Goal: Information Seeking & Learning: Learn about a topic

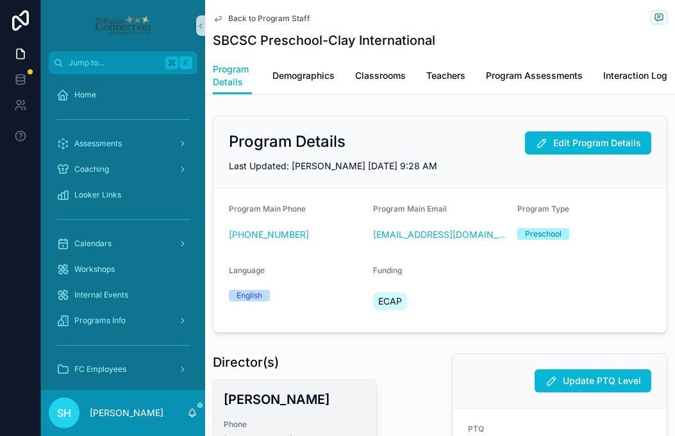
scroll to position [336, 0]
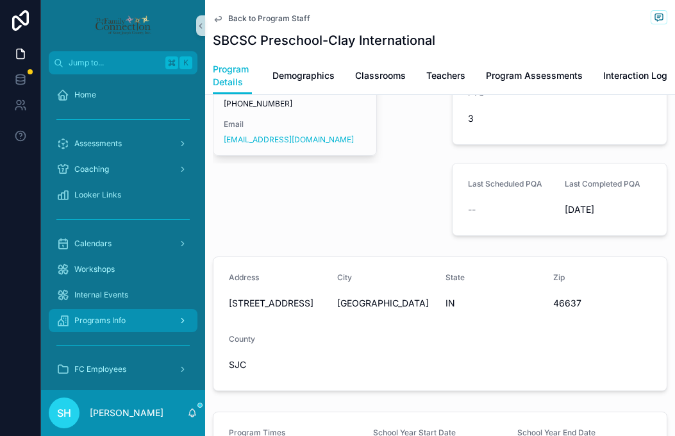
click at [104, 325] on span "Programs Info" at bounding box center [99, 320] width 51 height 10
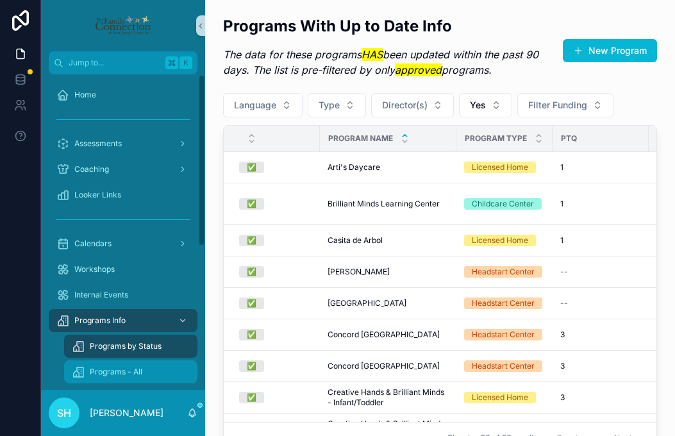
click at [116, 374] on span "Programs - All" at bounding box center [116, 372] width 53 height 10
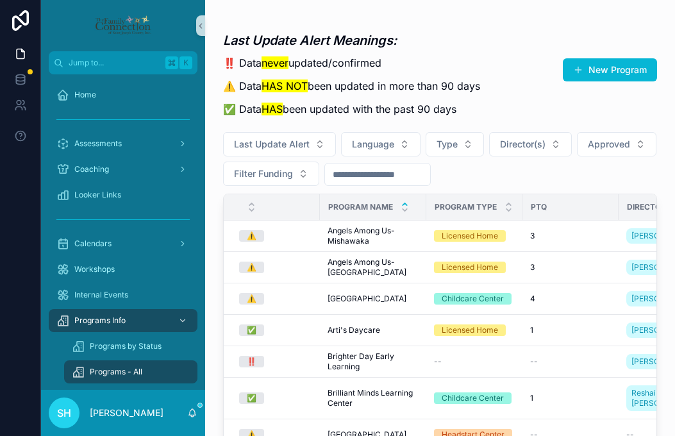
click at [390, 174] on input "scrollable content" at bounding box center [377, 174] width 105 height 18
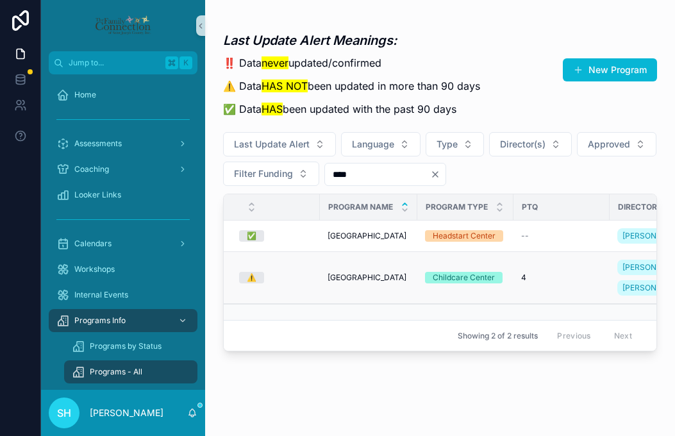
type input "****"
click at [339, 272] on span "[GEOGRAPHIC_DATA]" at bounding box center [366, 277] width 79 height 10
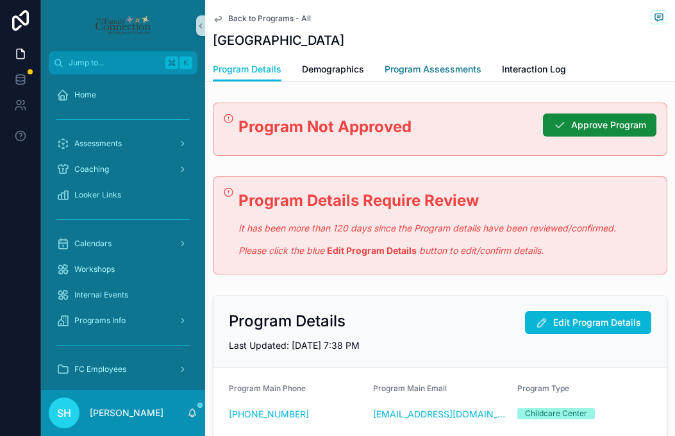
click at [435, 68] on span "Program Assessments" at bounding box center [433, 69] width 97 height 13
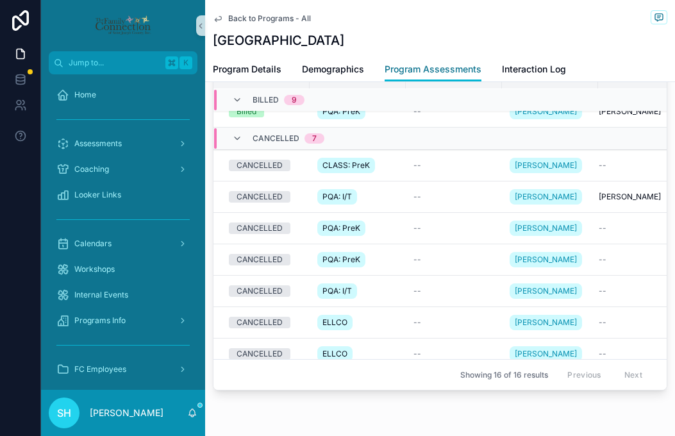
scroll to position [138, 0]
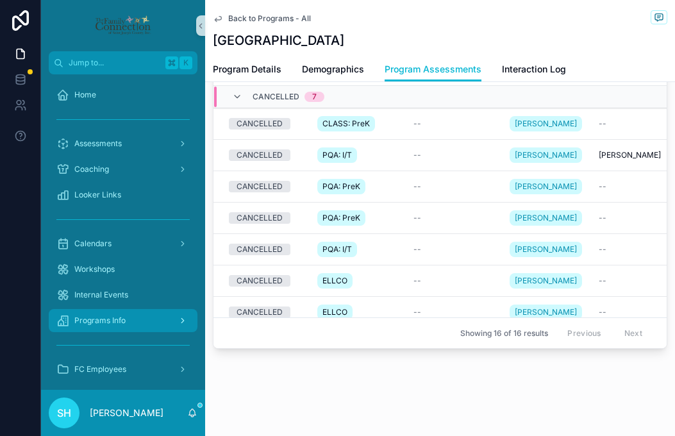
click at [108, 327] on div "Programs Info" at bounding box center [122, 320] width 133 height 21
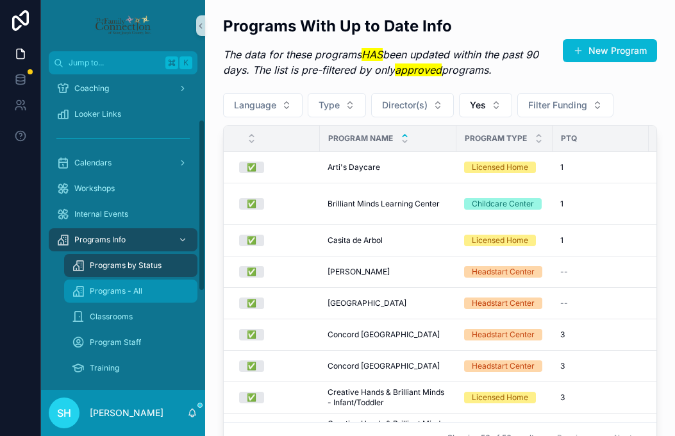
scroll to position [85, 0]
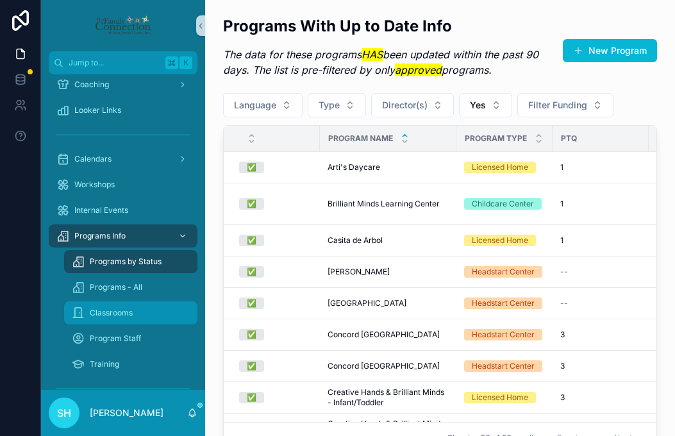
click at [115, 313] on span "Classrooms" at bounding box center [111, 313] width 43 height 10
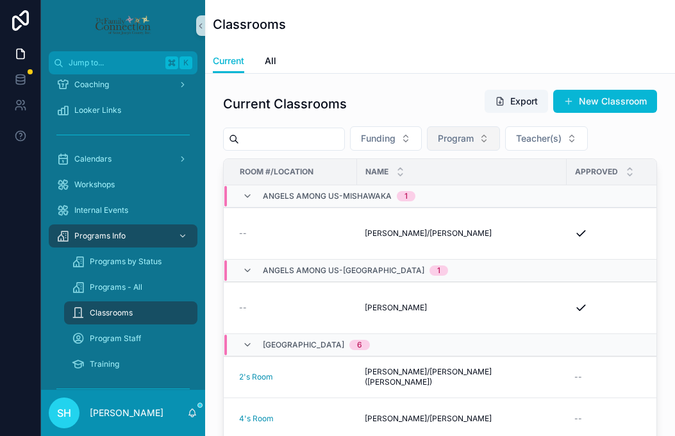
click at [495, 138] on button "Program" at bounding box center [463, 138] width 73 height 24
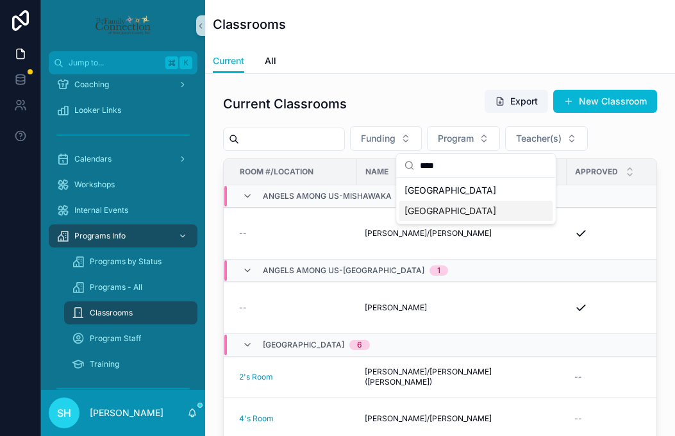
type input "****"
click at [443, 209] on span "[GEOGRAPHIC_DATA]" at bounding box center [450, 210] width 92 height 13
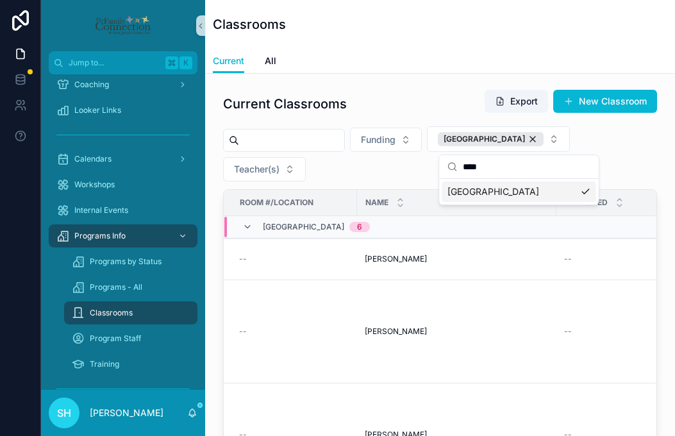
click at [413, 115] on div "Current Classrooms Export New Classroom" at bounding box center [440, 103] width 434 height 29
click at [386, 261] on span "[PERSON_NAME]" at bounding box center [396, 259] width 62 height 10
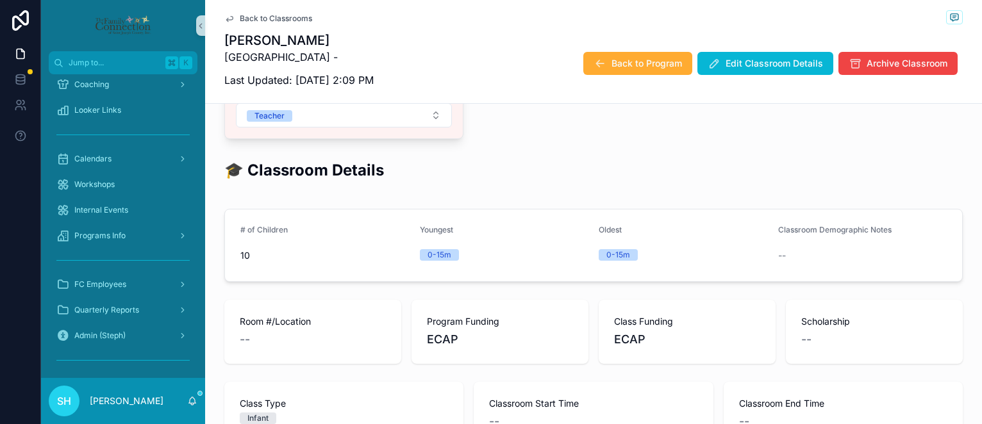
scroll to position [404, 0]
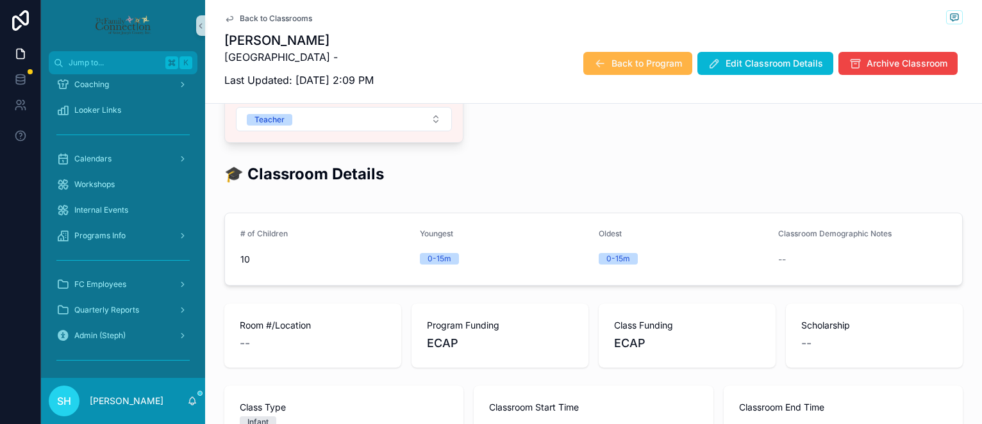
click at [635, 69] on span "Back to Program" at bounding box center [646, 63] width 70 height 13
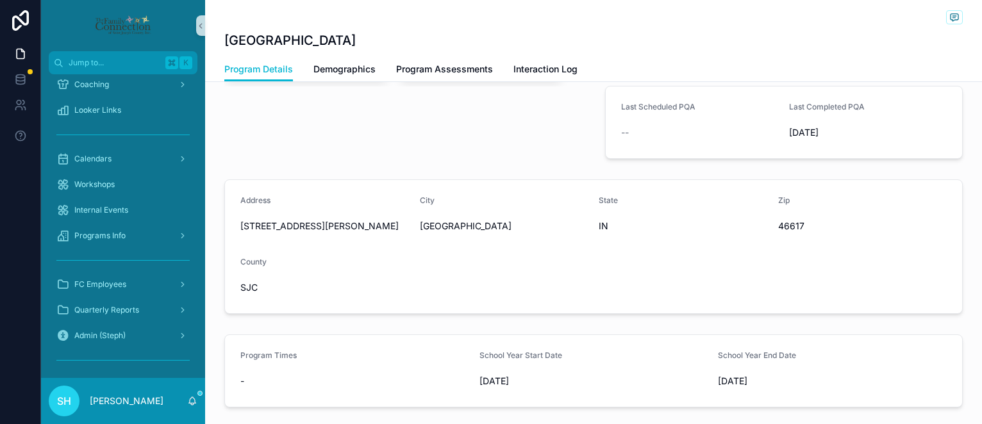
scroll to position [602, 0]
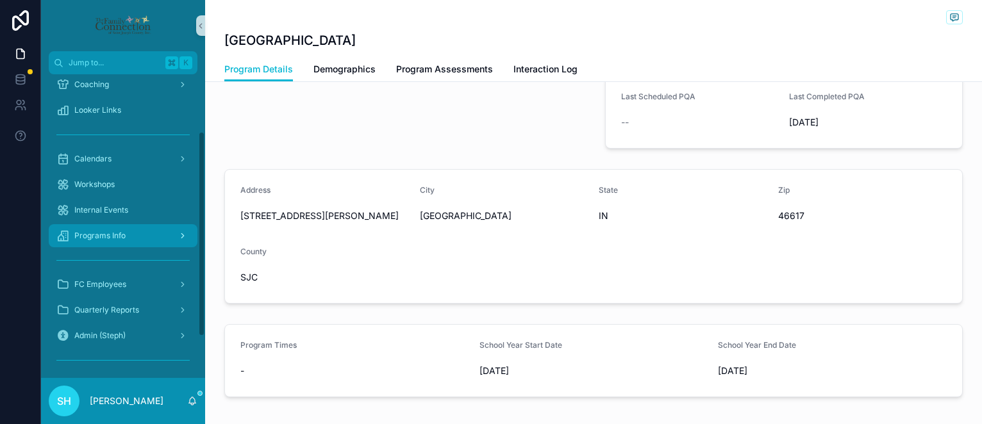
click at [124, 238] on span "Programs Info" at bounding box center [99, 236] width 51 height 10
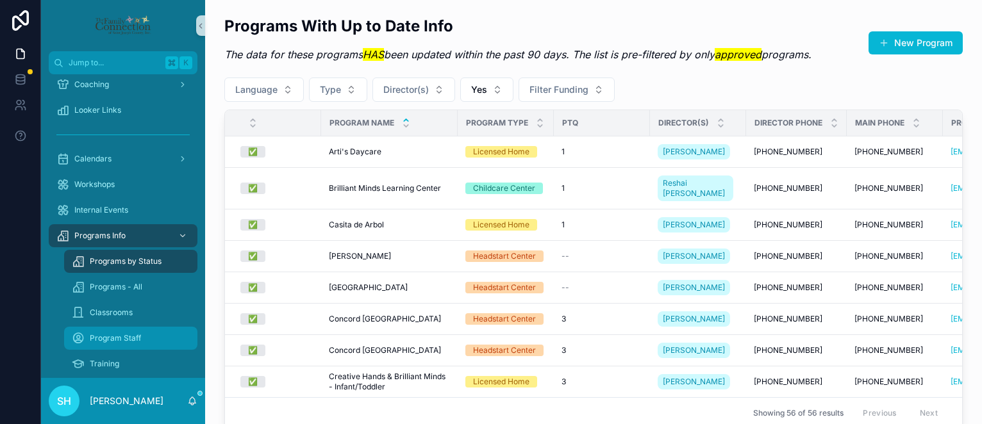
click at [134, 335] on span "Program Staff" at bounding box center [115, 338] width 51 height 10
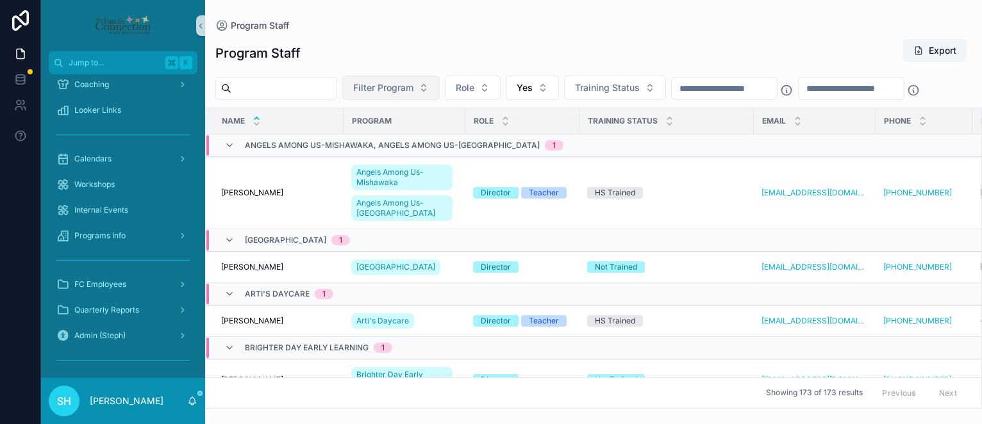
click at [440, 93] on button "Filter Program" at bounding box center [390, 88] width 97 height 24
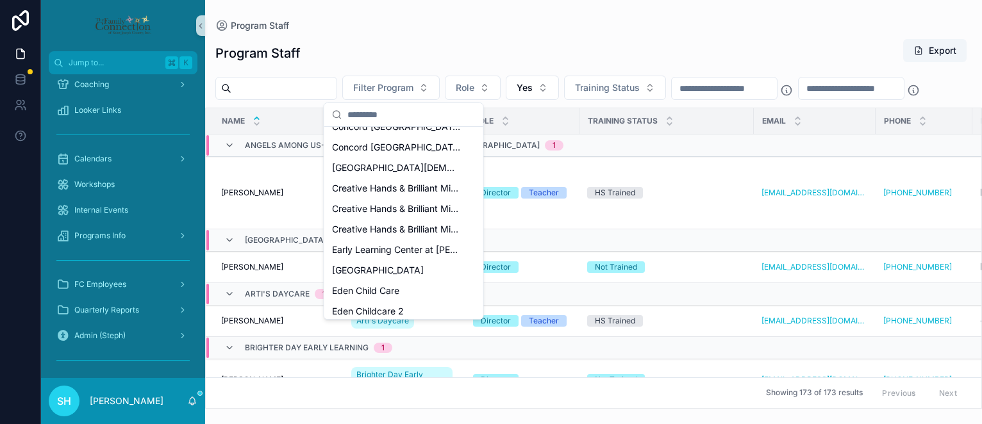
scroll to position [270, 0]
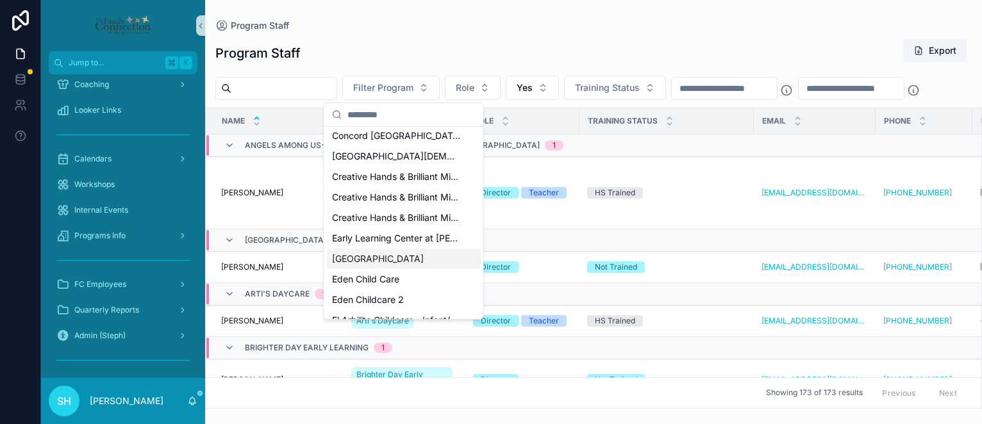
click at [360, 259] on span "[GEOGRAPHIC_DATA]" at bounding box center [378, 258] width 92 height 13
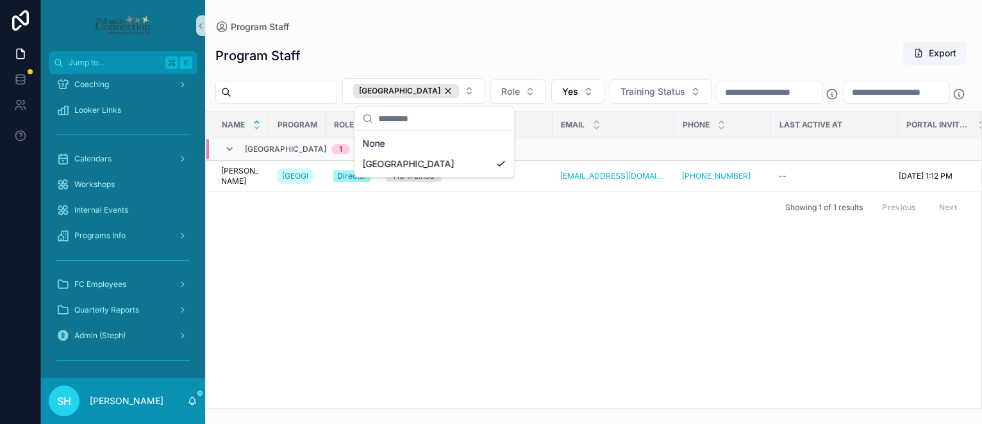
click at [430, 62] on div "Program Staff Export" at bounding box center [593, 55] width 756 height 29
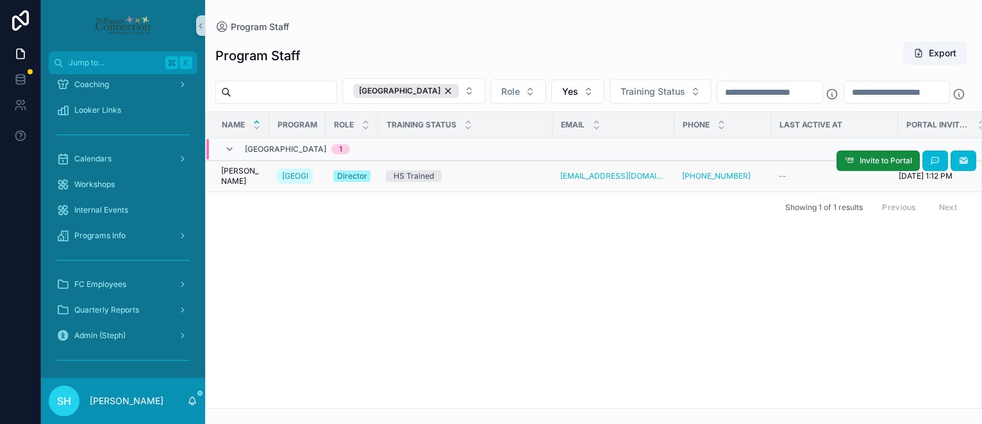
click at [249, 186] on span "[PERSON_NAME]" at bounding box center [241, 176] width 40 height 21
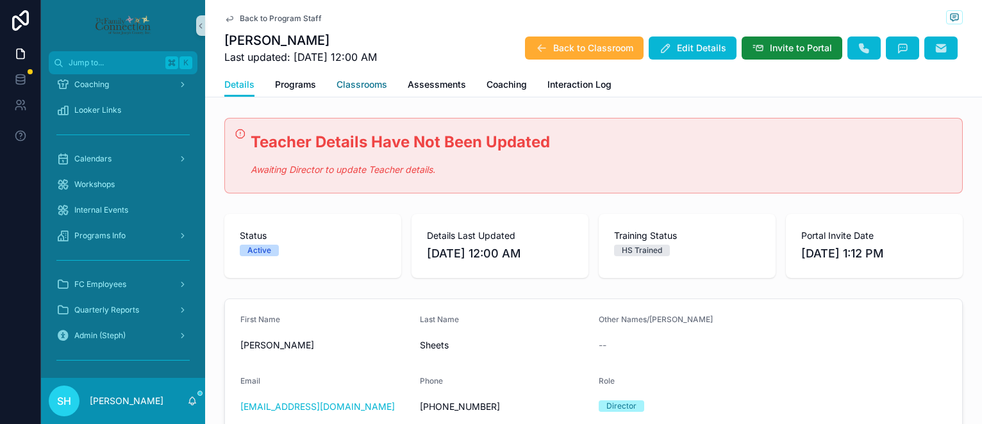
click at [366, 83] on span "Classrooms" at bounding box center [361, 84] width 51 height 13
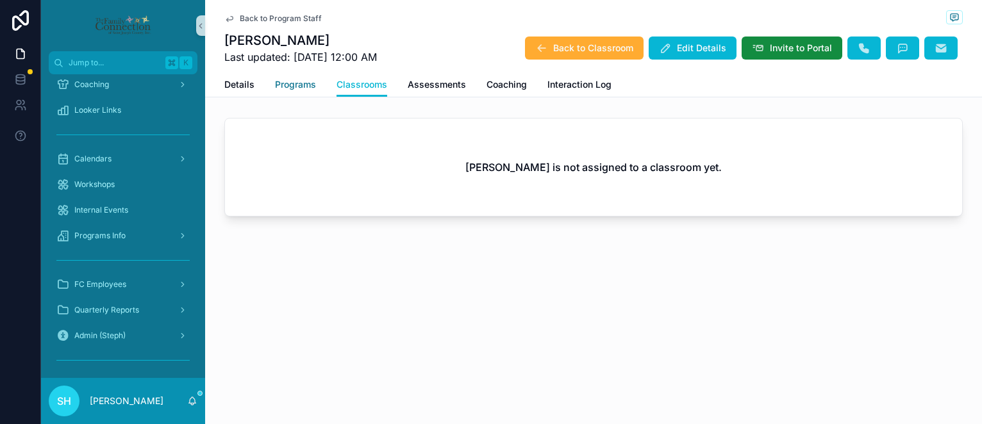
click at [289, 85] on span "Programs" at bounding box center [295, 84] width 41 height 13
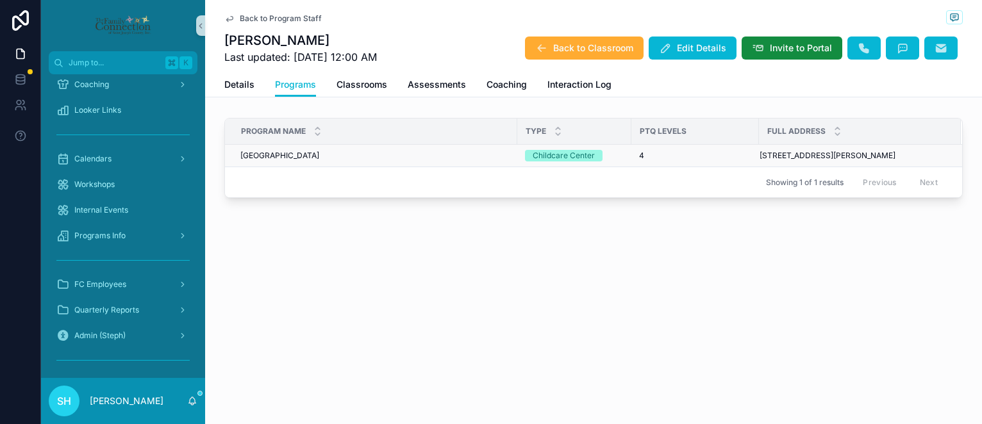
click at [288, 156] on span "[GEOGRAPHIC_DATA]" at bounding box center [279, 156] width 79 height 10
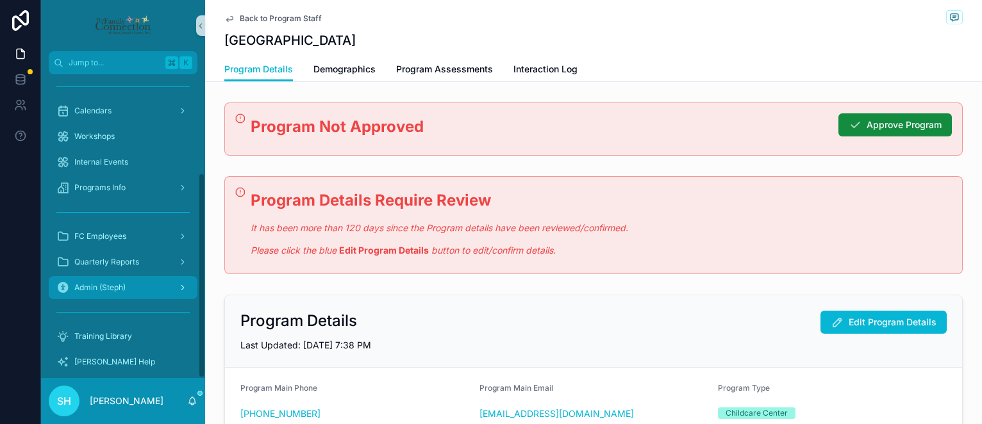
scroll to position [145, 0]
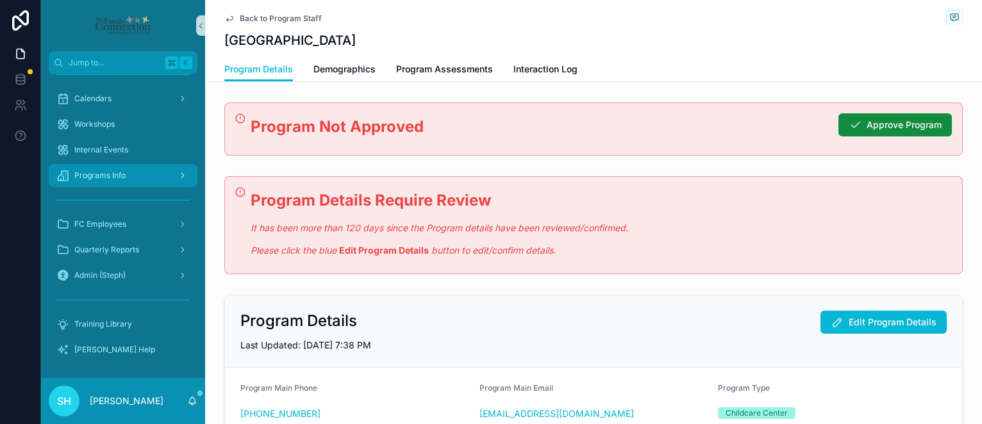
click at [113, 176] on span "Programs Info" at bounding box center [99, 175] width 51 height 10
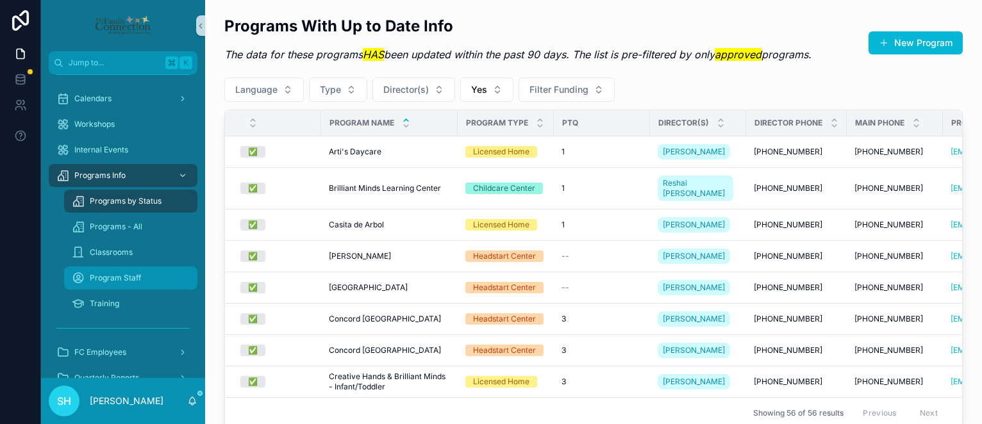
click at [119, 280] on span "Program Staff" at bounding box center [115, 278] width 51 height 10
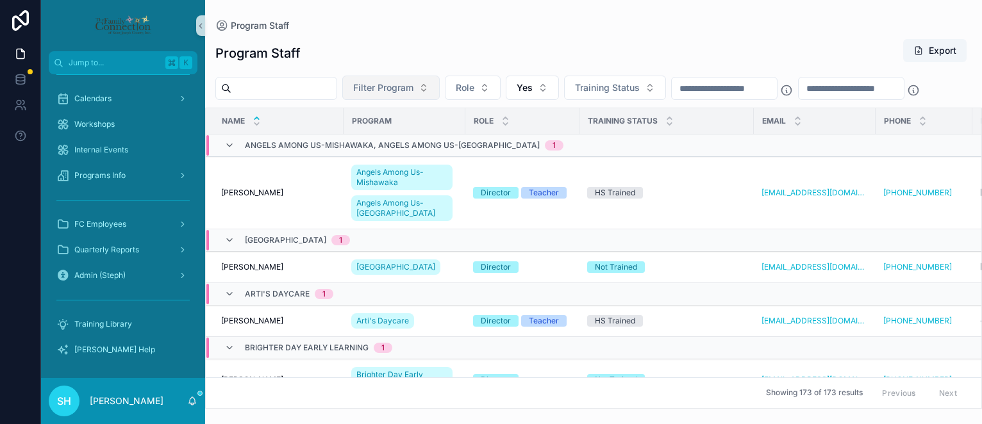
click at [436, 89] on button "Filter Program" at bounding box center [390, 88] width 97 height 24
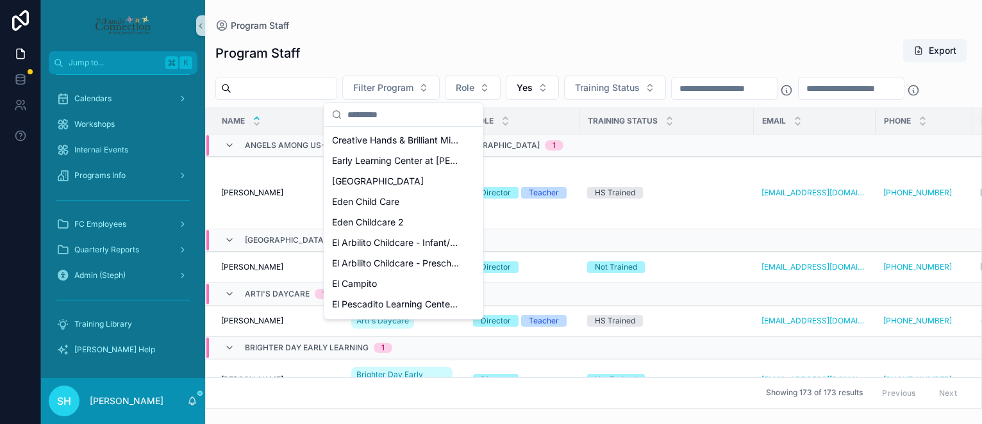
scroll to position [354, 0]
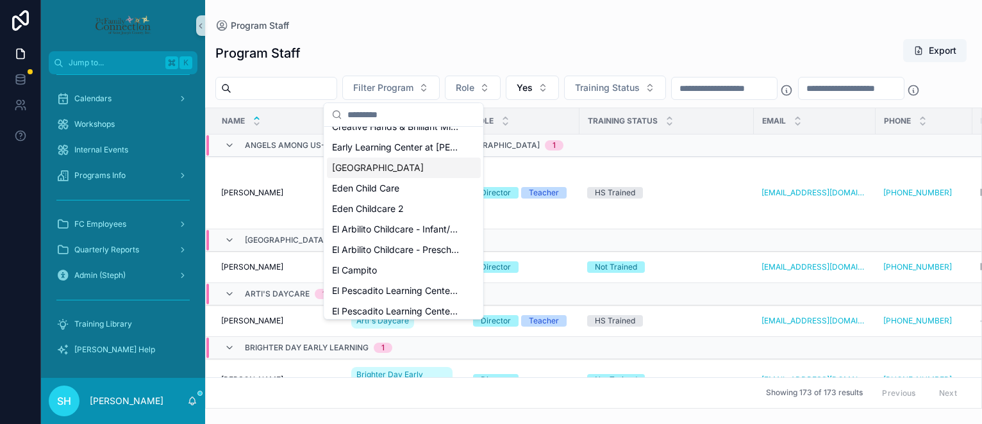
click at [352, 171] on span "[GEOGRAPHIC_DATA]" at bounding box center [378, 167] width 92 height 13
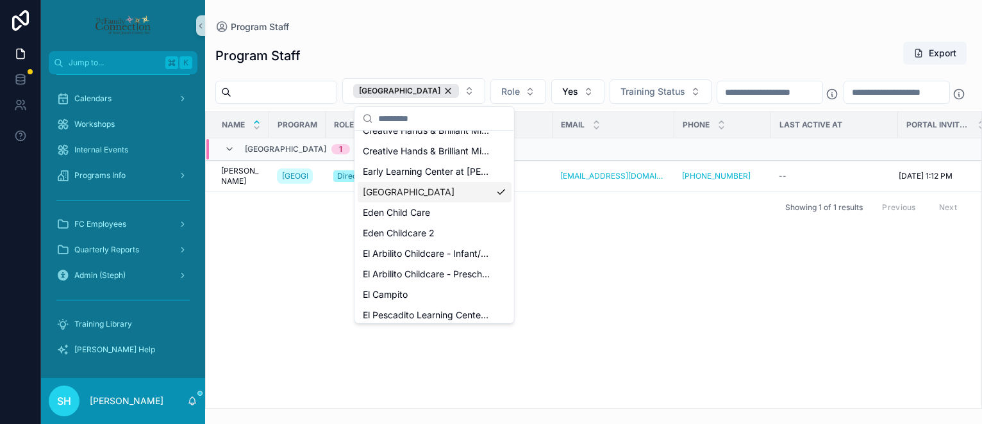
scroll to position [382, 0]
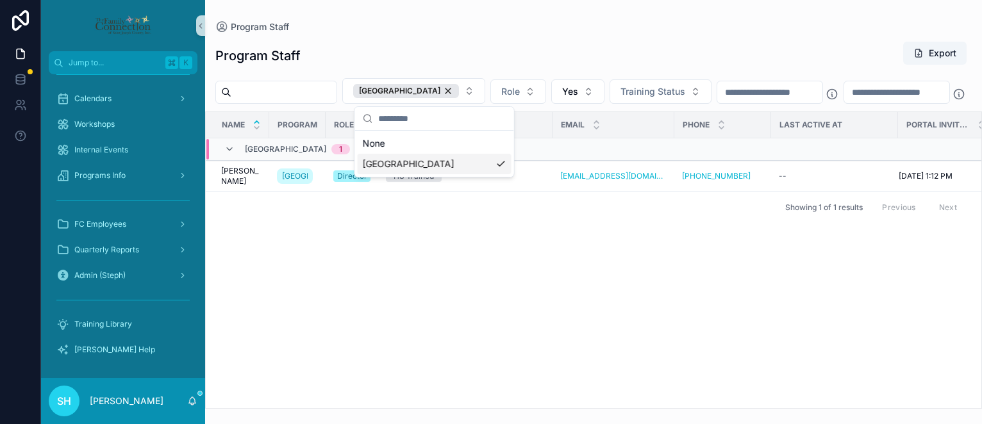
click at [338, 61] on div "Program Staff Export" at bounding box center [593, 55] width 756 height 29
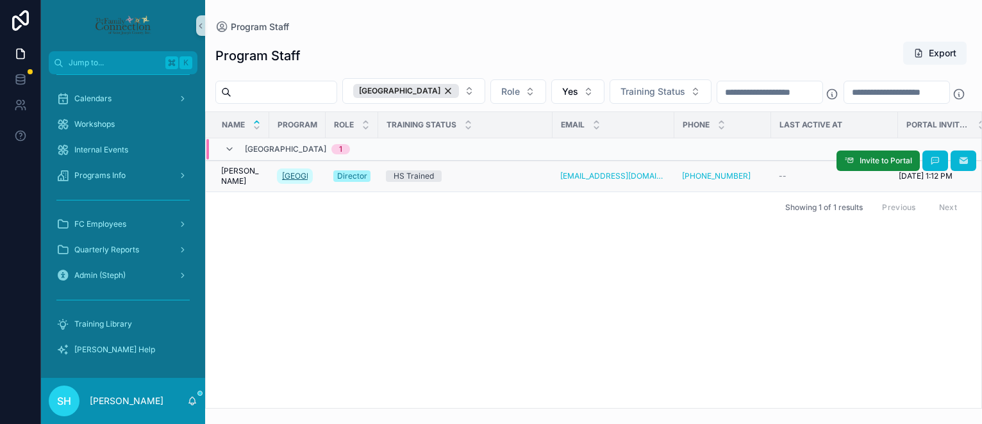
click at [298, 181] on span "[GEOGRAPHIC_DATA]" at bounding box center [295, 176] width 26 height 10
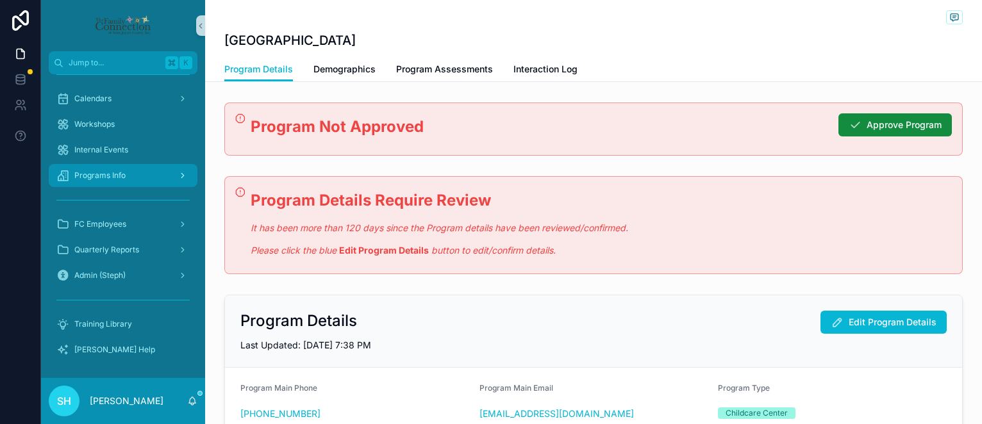
click at [140, 176] on div "Programs Info" at bounding box center [122, 175] width 133 height 21
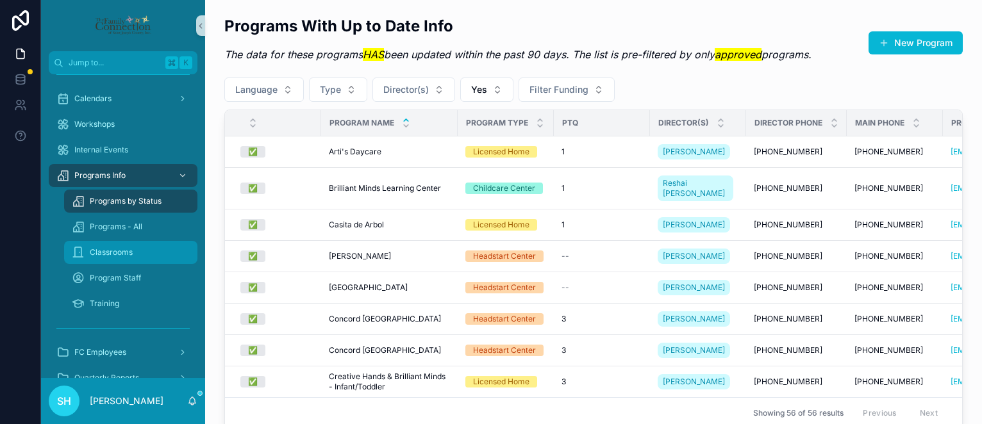
click at [119, 251] on span "Classrooms" at bounding box center [111, 252] width 43 height 10
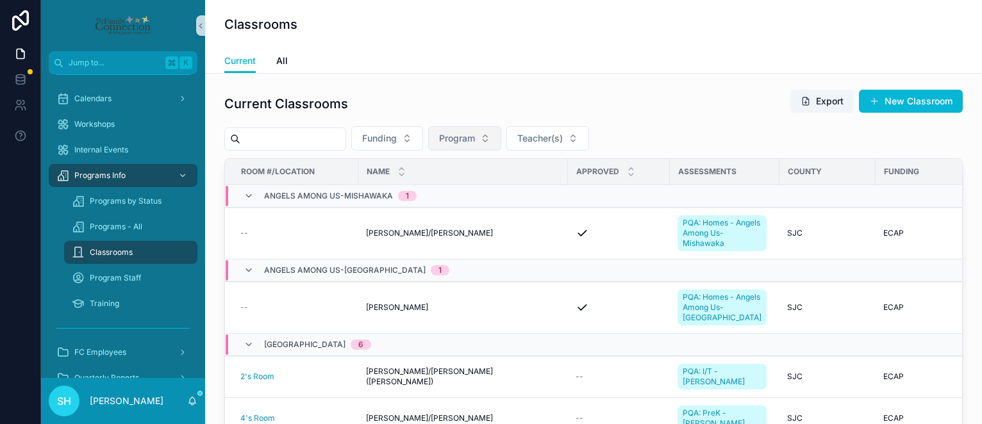
click at [490, 138] on button "Program" at bounding box center [464, 138] width 73 height 24
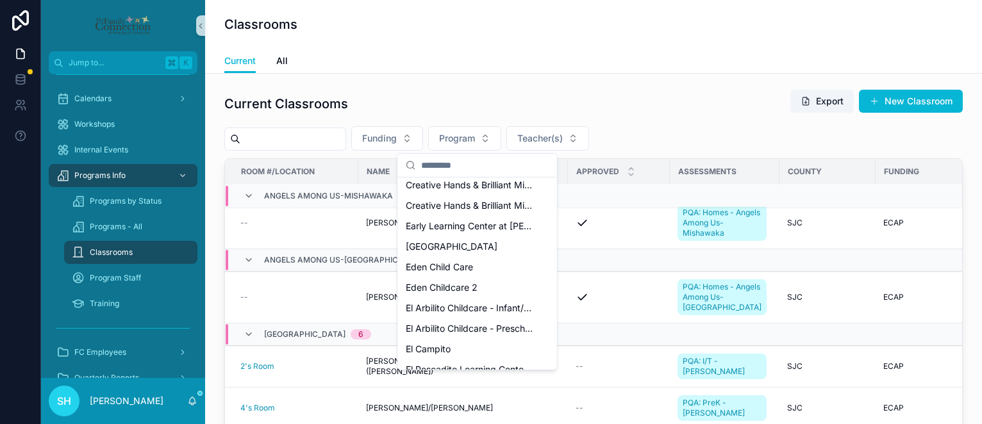
scroll to position [347, 0]
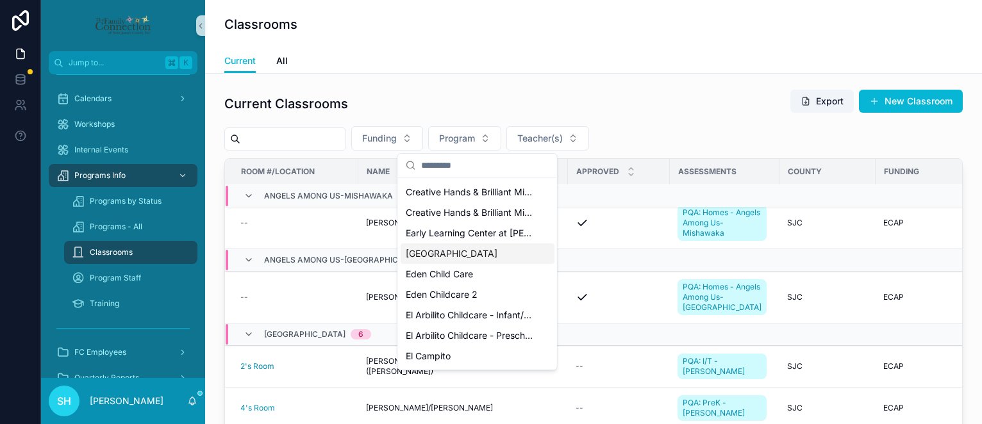
click at [424, 254] on span "[GEOGRAPHIC_DATA]" at bounding box center [452, 253] width 92 height 13
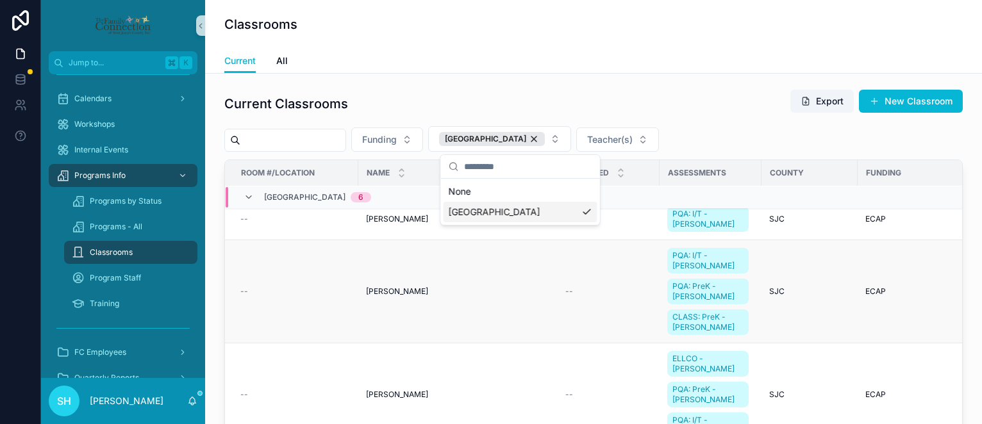
click at [387, 290] on span "[PERSON_NAME]" at bounding box center [397, 291] width 62 height 10
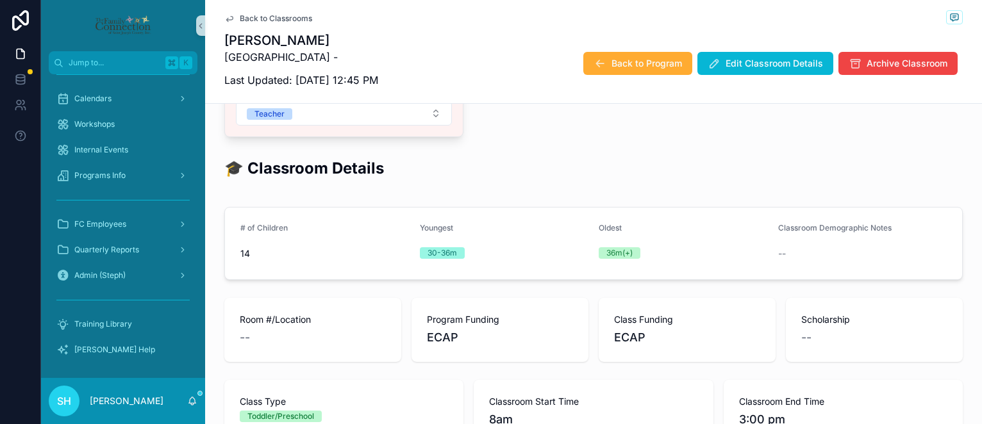
scroll to position [410, 0]
click at [230, 18] on icon "scrollable content" at bounding box center [229, 18] width 10 height 10
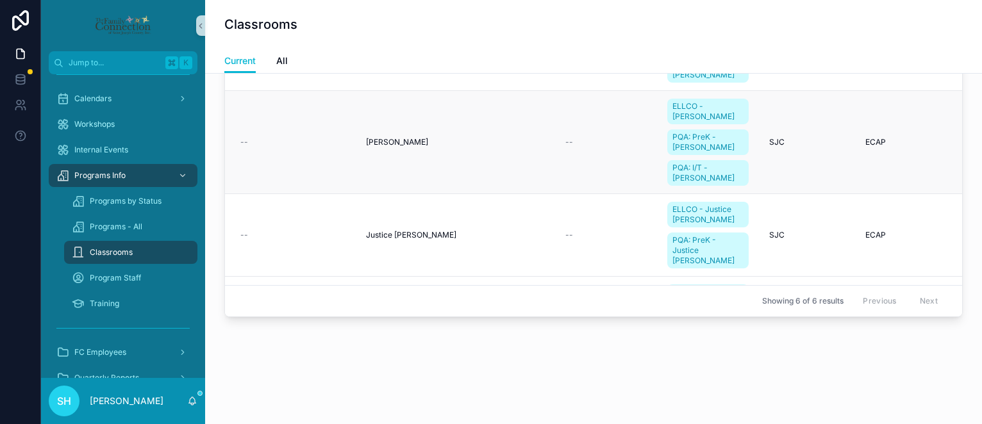
scroll to position [106, 0]
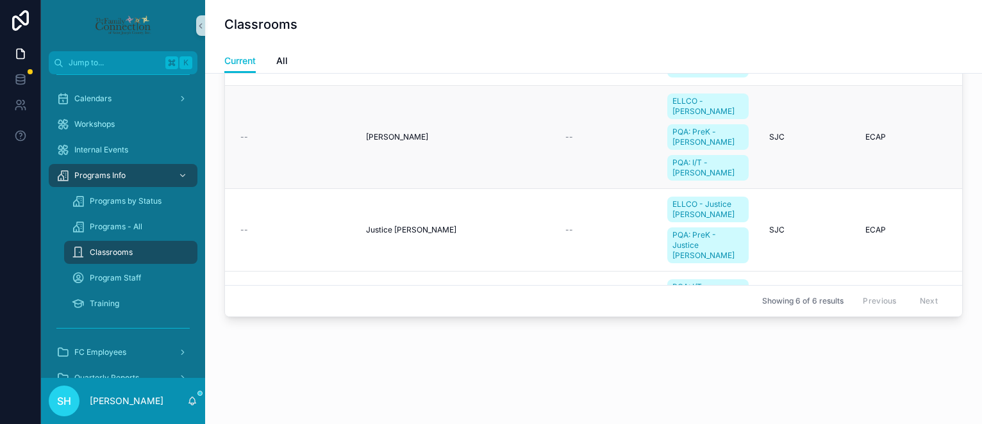
click at [387, 134] on span "[PERSON_NAME]" at bounding box center [397, 137] width 62 height 10
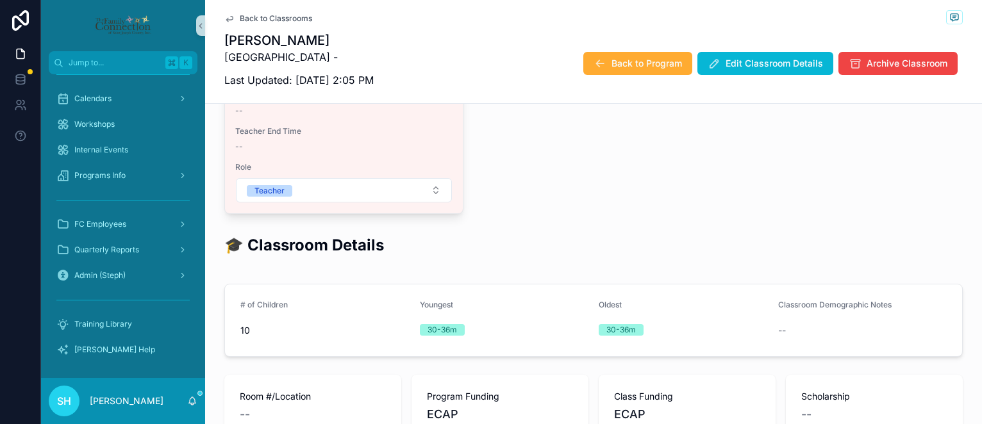
scroll to position [329, 0]
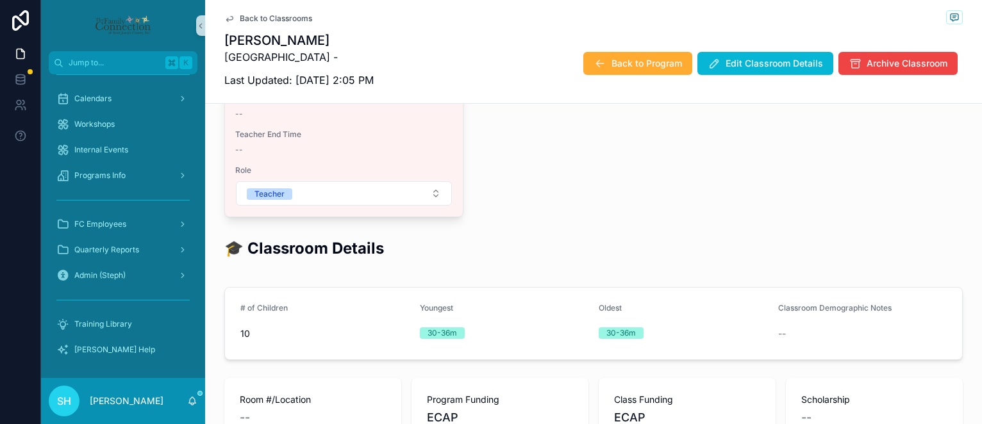
click at [243, 17] on span "Back to Classrooms" at bounding box center [276, 18] width 72 height 10
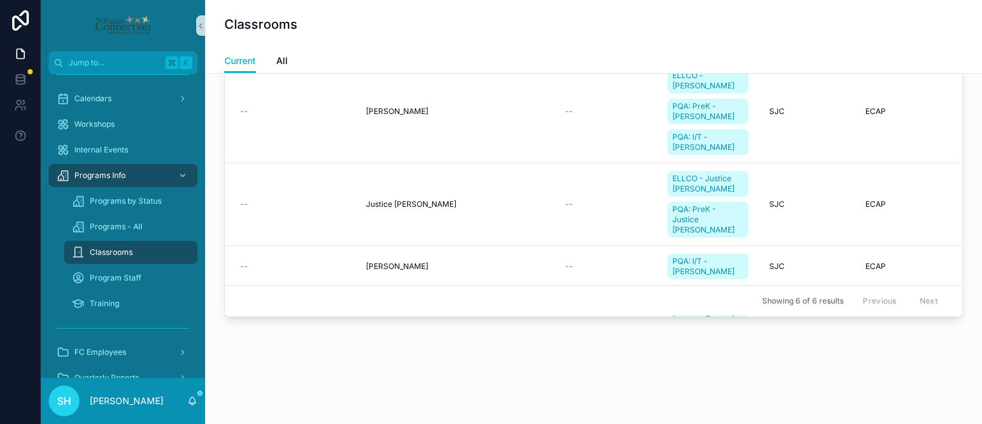
scroll to position [195, 0]
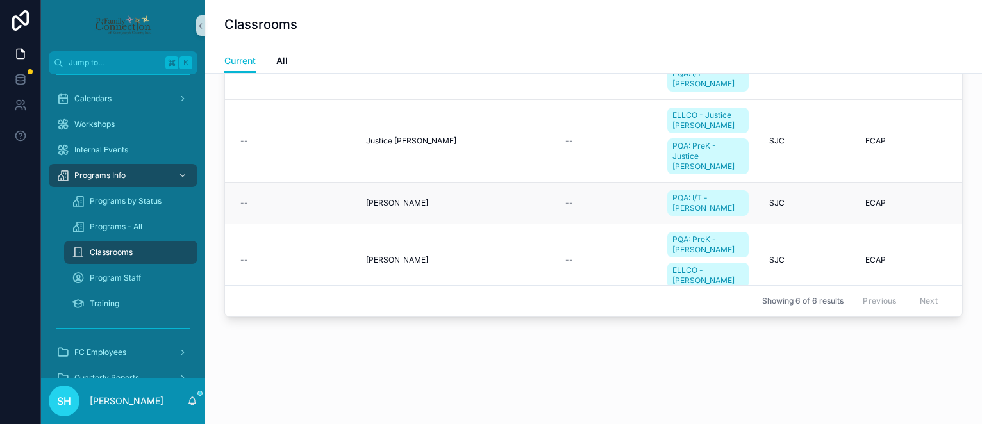
click at [399, 198] on span "[PERSON_NAME]" at bounding box center [397, 203] width 62 height 10
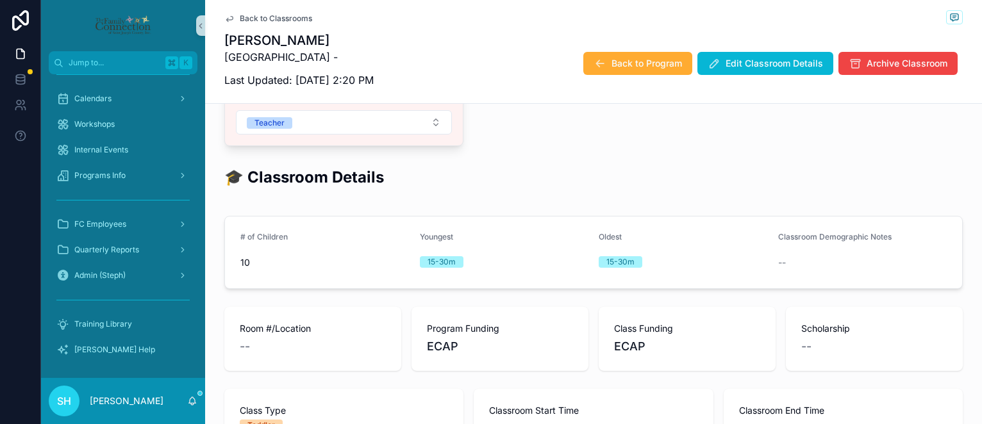
scroll to position [405, 0]
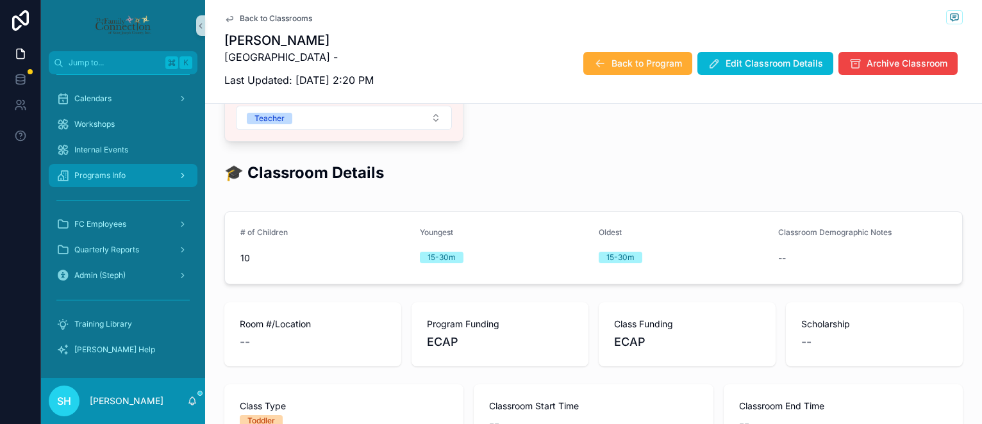
click at [117, 174] on span "Programs Info" at bounding box center [99, 175] width 51 height 10
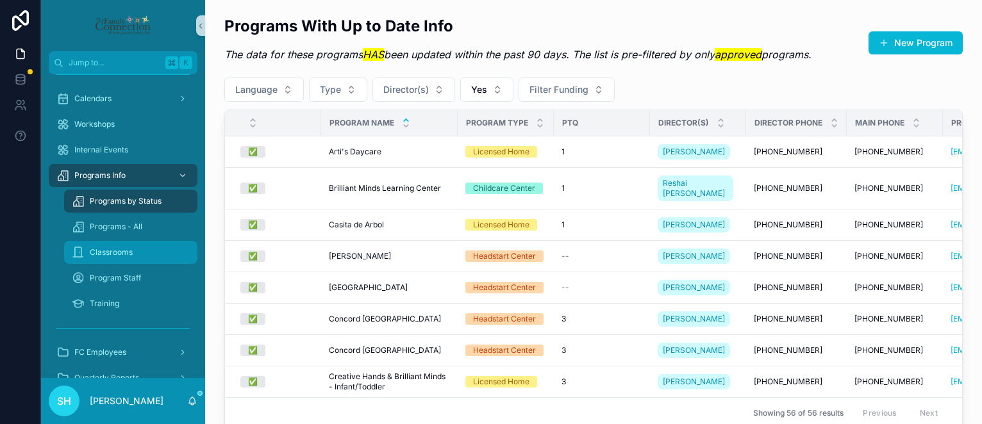
click at [124, 250] on span "Classrooms" at bounding box center [111, 252] width 43 height 10
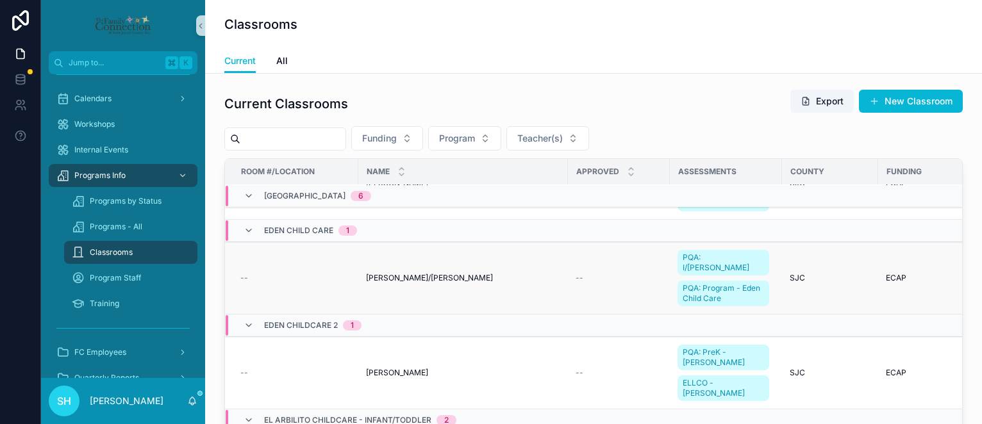
scroll to position [3585, 0]
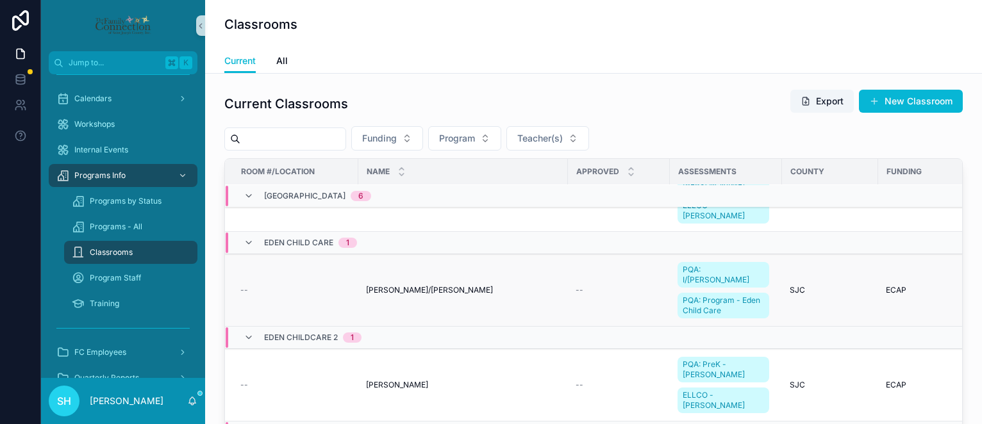
click at [407, 291] on span "[PERSON_NAME]/[PERSON_NAME]" at bounding box center [429, 290] width 127 height 10
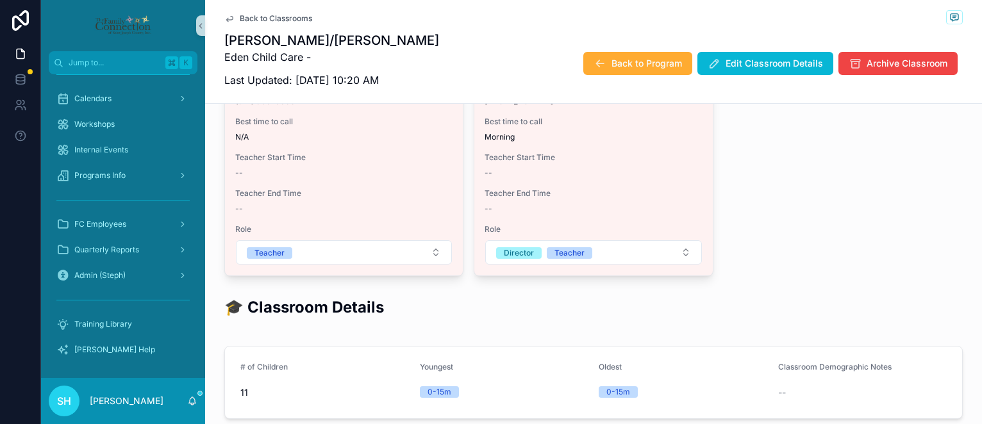
scroll to position [272, 0]
click at [244, 18] on span "Back to Classrooms" at bounding box center [276, 18] width 72 height 10
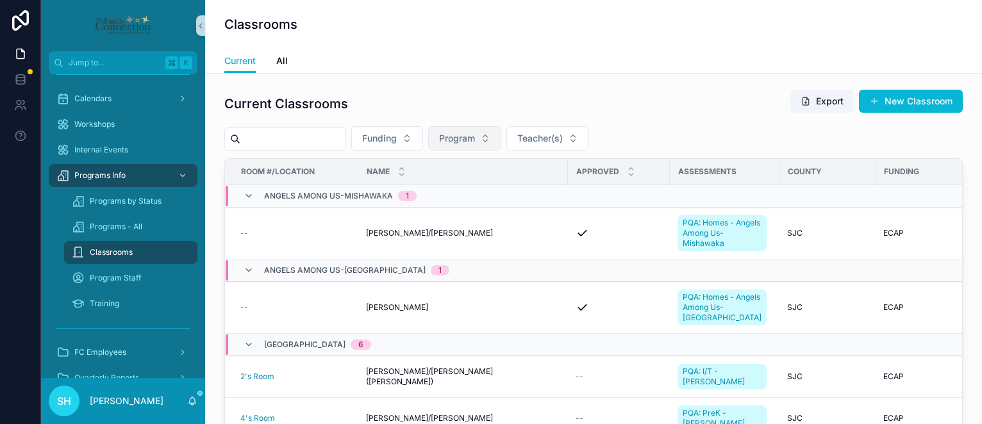
click at [501, 136] on button "Program" at bounding box center [464, 138] width 73 height 24
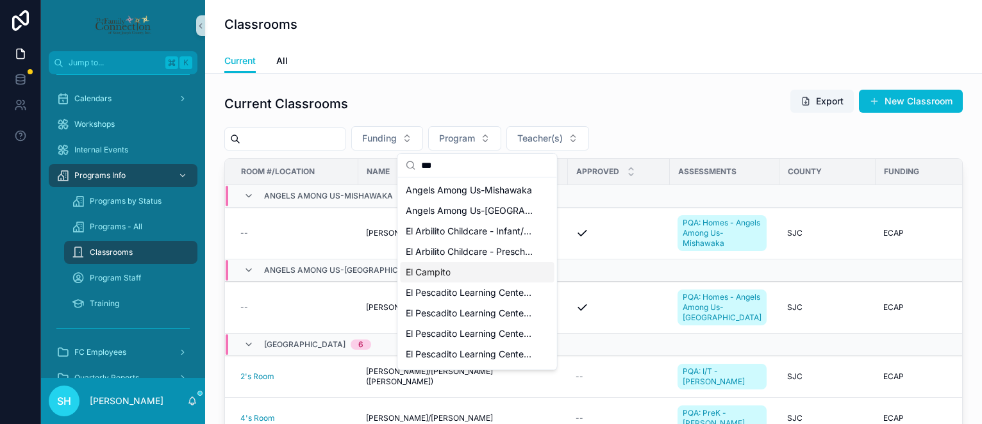
type input "**"
click at [440, 266] on span "El Campito" at bounding box center [428, 272] width 45 height 13
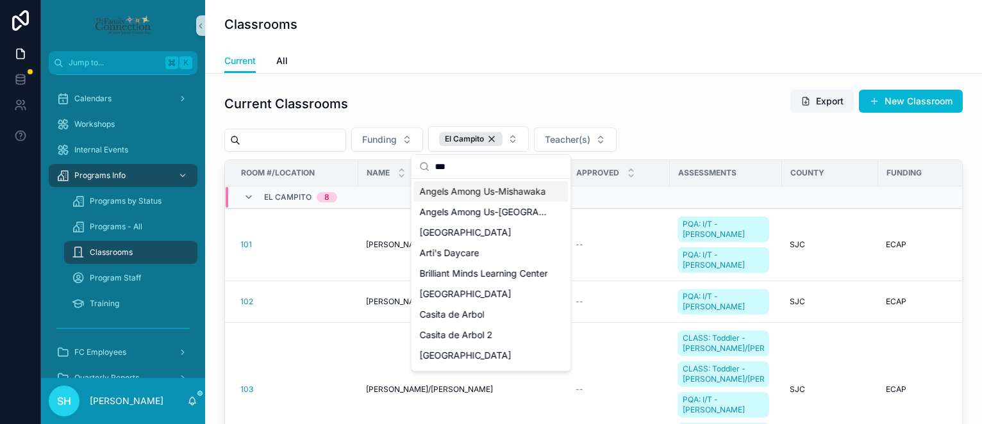
click at [498, 74] on div "Current Classrooms Export New Classroom Funding El Campito Teacher(s) Room #/Lo…" at bounding box center [593, 320] width 777 height 493
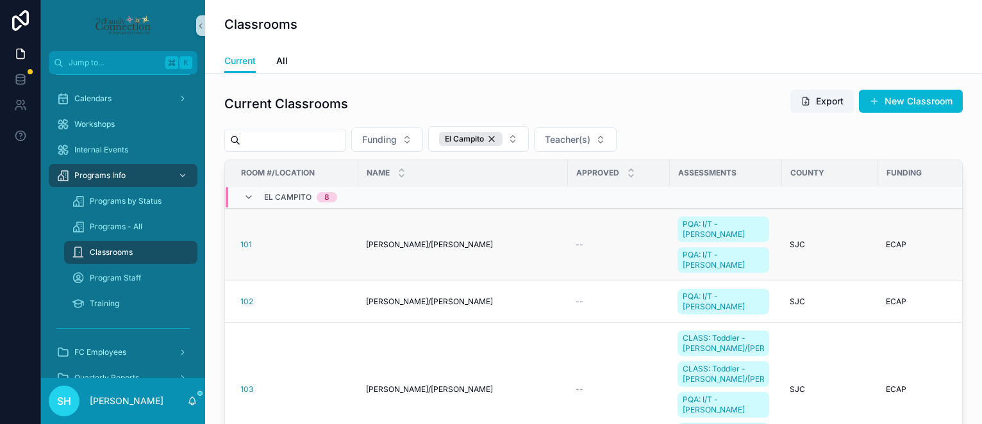
click at [395, 244] on span "[PERSON_NAME]/[PERSON_NAME]" at bounding box center [429, 245] width 127 height 10
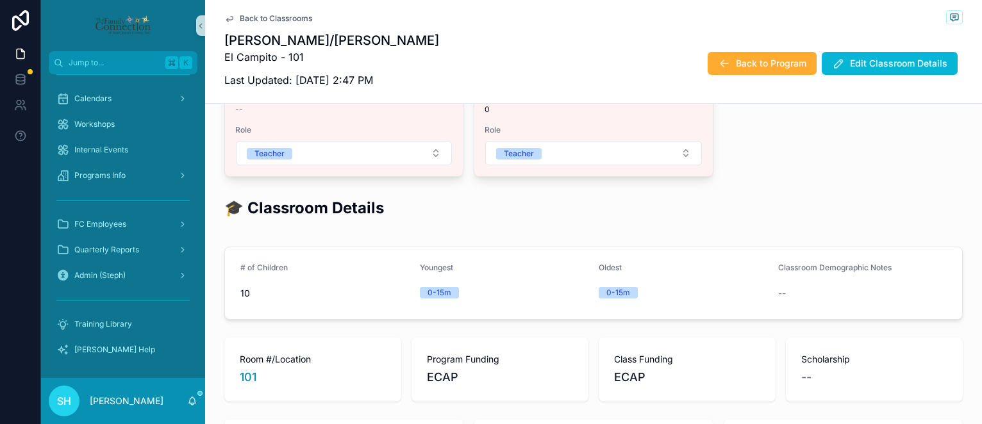
scroll to position [281, 0]
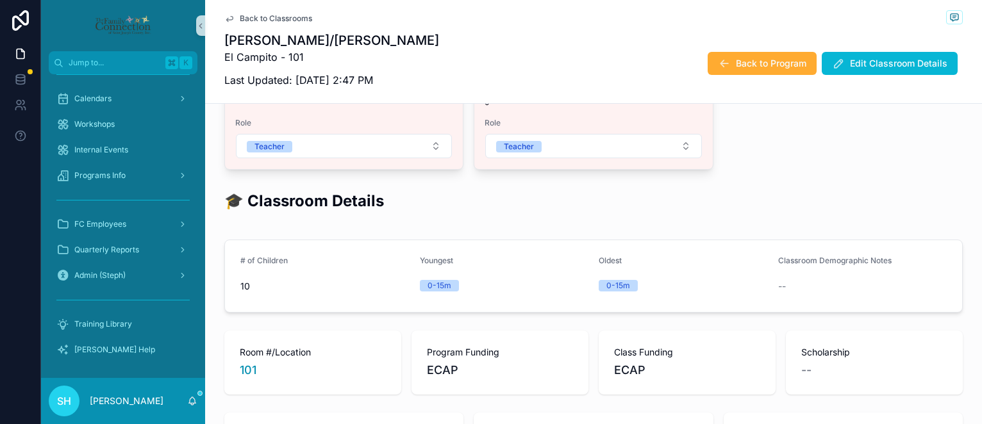
click at [301, 17] on span "Back to Classrooms" at bounding box center [276, 18] width 72 height 10
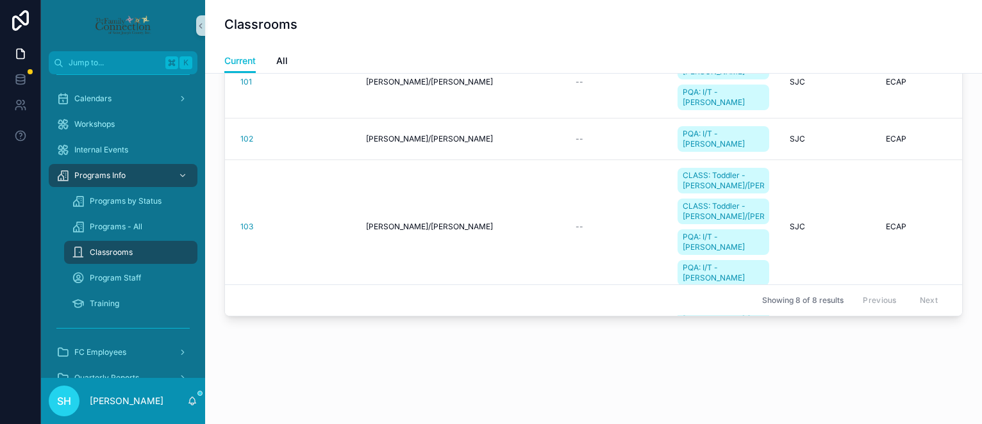
scroll to position [162, 0]
click at [402, 138] on span "[PERSON_NAME]/[PERSON_NAME]" at bounding box center [429, 140] width 127 height 10
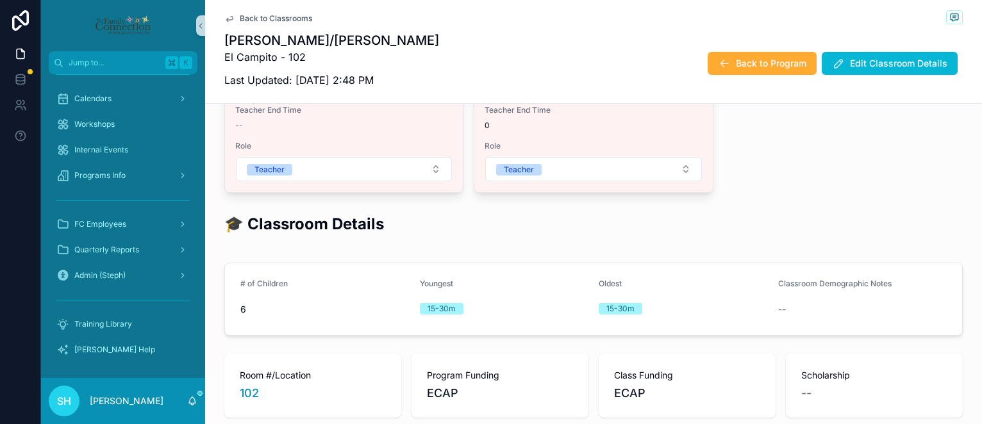
scroll to position [259, 0]
click at [271, 18] on span "Back to Classrooms" at bounding box center [276, 18] width 72 height 10
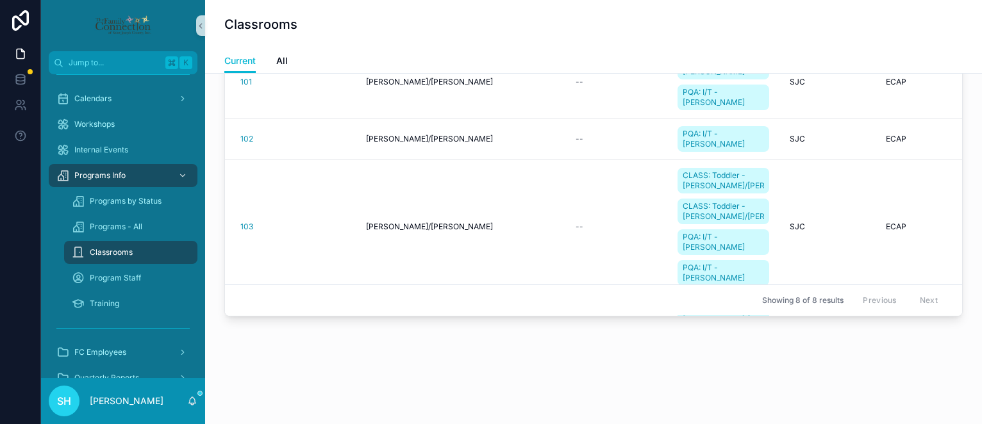
scroll to position [162, 0]
click at [405, 228] on span "[PERSON_NAME]/[PERSON_NAME]" at bounding box center [429, 227] width 127 height 10
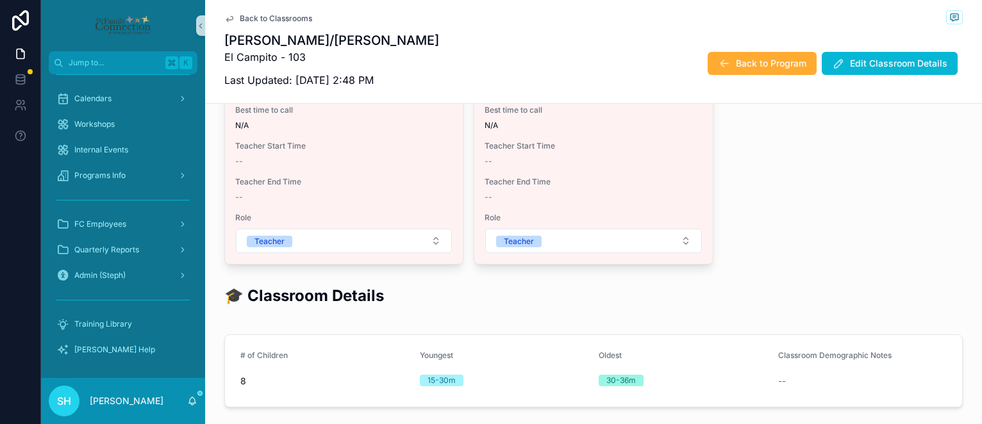
scroll to position [200, 0]
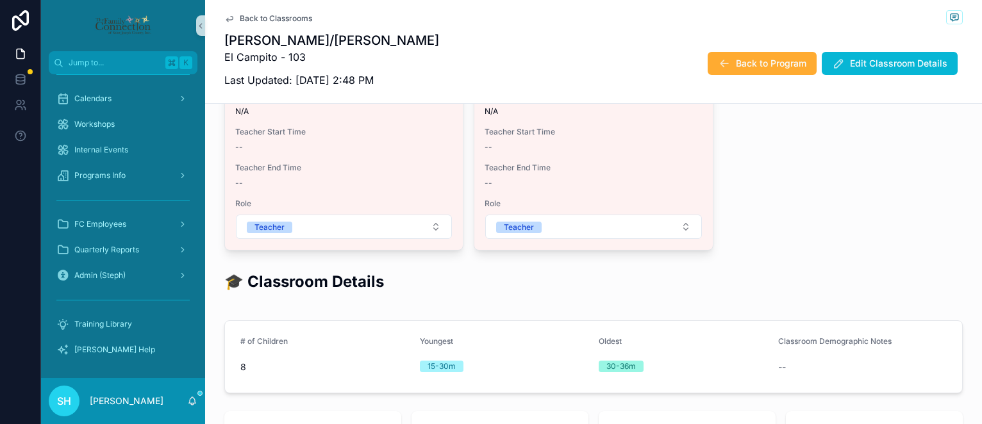
click at [286, 19] on span "Back to Classrooms" at bounding box center [276, 18] width 72 height 10
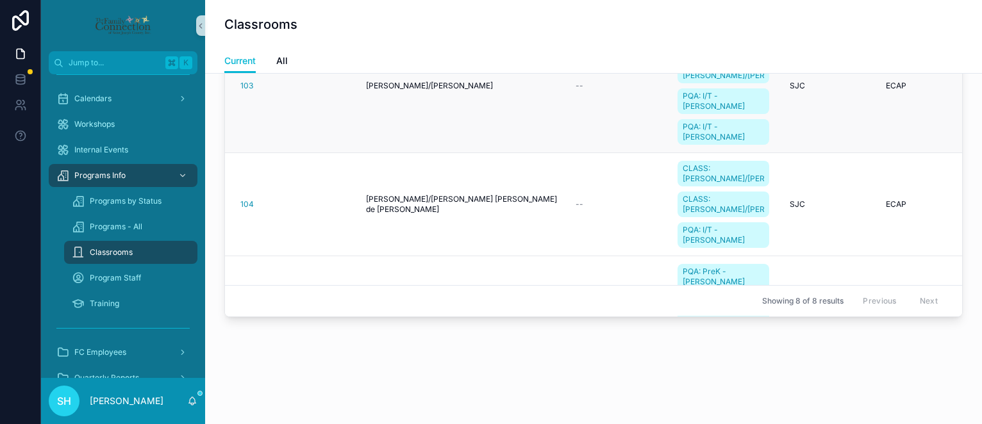
scroll to position [143, 0]
click at [423, 202] on span "[PERSON_NAME]/[PERSON_NAME] [PERSON_NAME] de [PERSON_NAME]" at bounding box center [463, 203] width 194 height 21
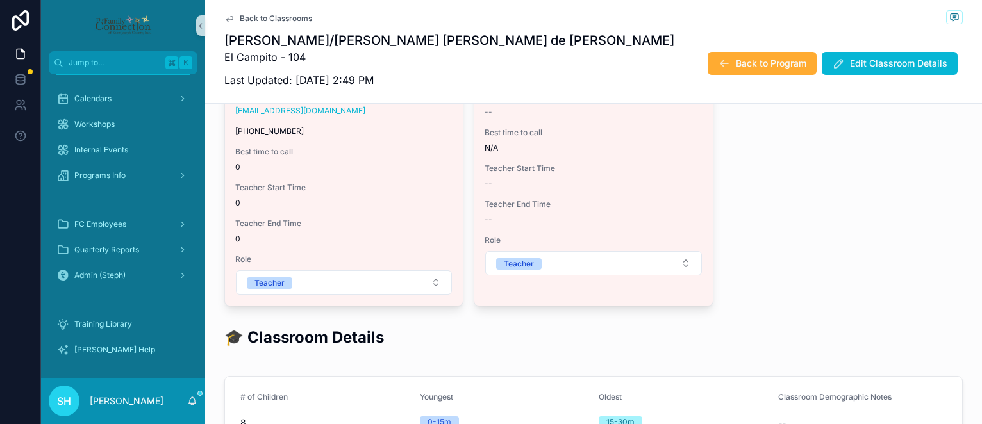
scroll to position [176, 0]
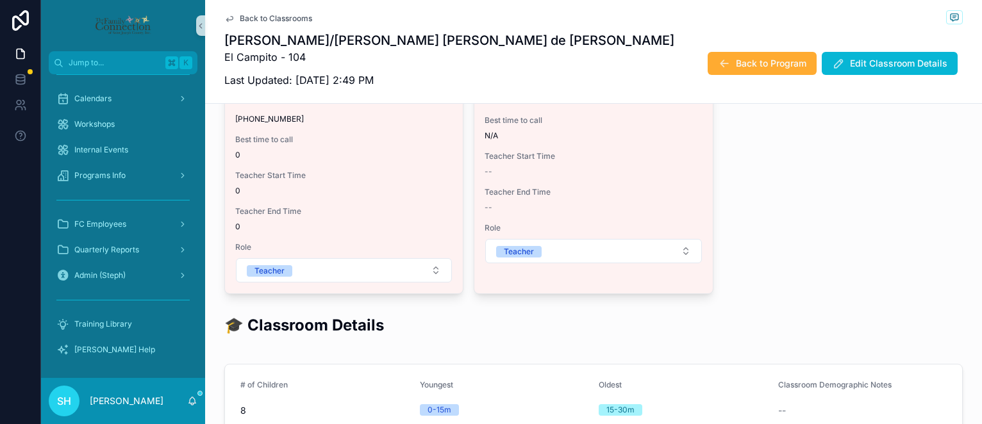
click at [301, 21] on span "Back to Classrooms" at bounding box center [276, 18] width 72 height 10
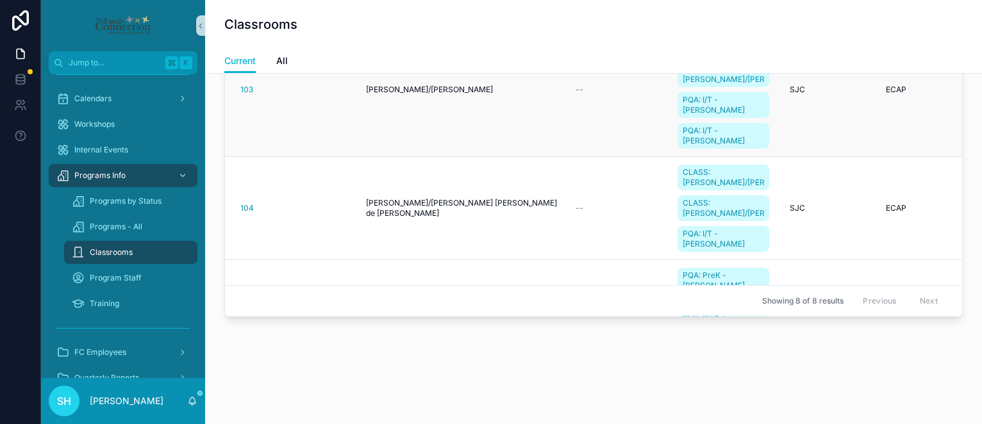
scroll to position [139, 0]
click at [411, 204] on span "[PERSON_NAME]/[PERSON_NAME] [PERSON_NAME] de [PERSON_NAME]" at bounding box center [463, 207] width 194 height 21
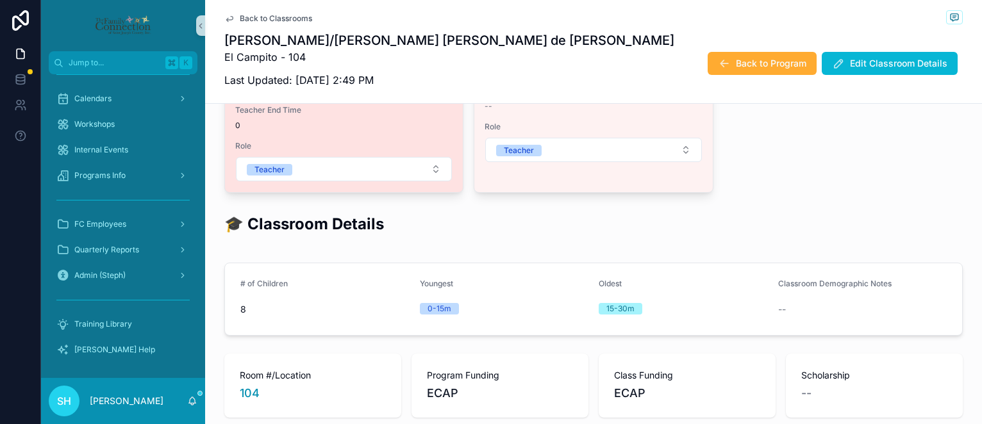
scroll to position [278, 0]
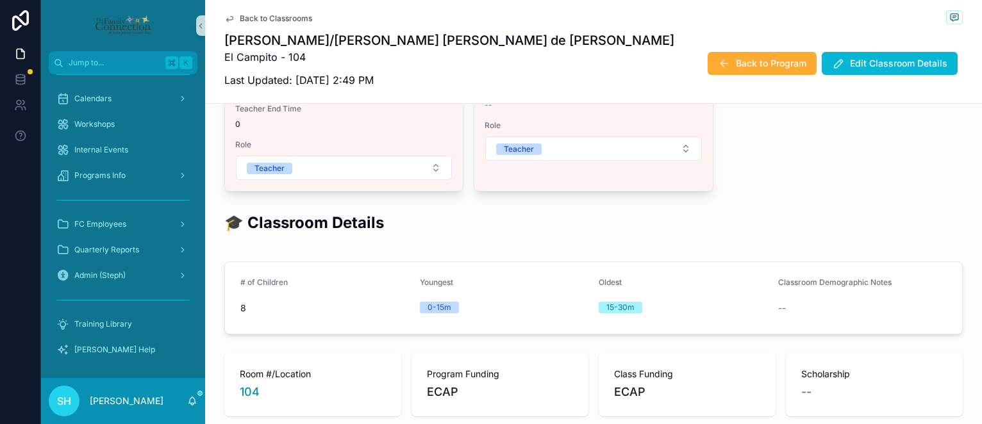
click at [296, 19] on span "Back to Classrooms" at bounding box center [276, 18] width 72 height 10
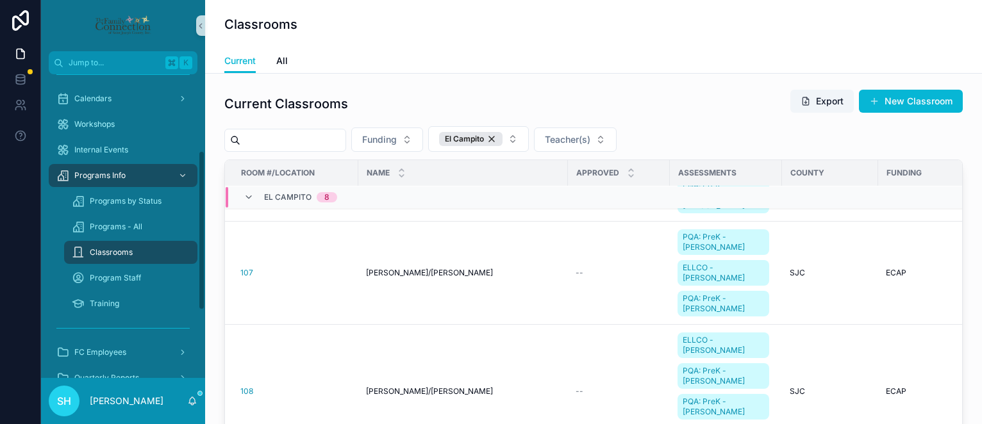
click at [124, 251] on span "Classrooms" at bounding box center [111, 252] width 43 height 10
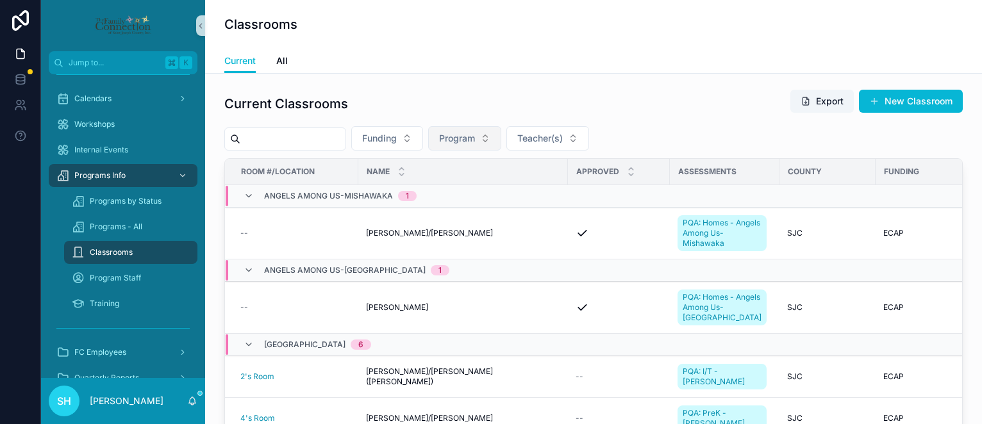
click at [475, 144] on span "Program" at bounding box center [457, 138] width 36 height 13
type input "****"
click at [435, 186] on span "Extended Love Childcare Ministry" at bounding box center [470, 190] width 128 height 13
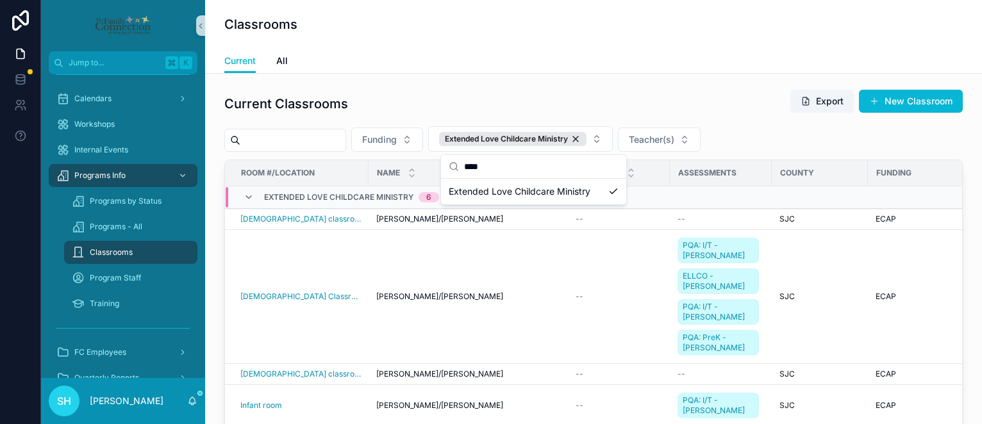
click at [561, 100] on div "Current Classrooms Export New Classroom" at bounding box center [593, 103] width 738 height 29
click at [431, 219] on span "[PERSON_NAME]/[PERSON_NAME]" at bounding box center [439, 219] width 127 height 10
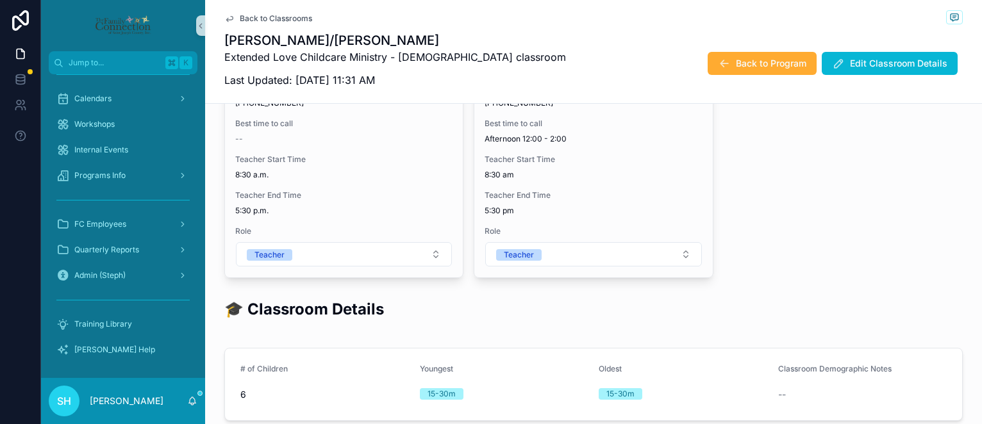
scroll to position [176, 0]
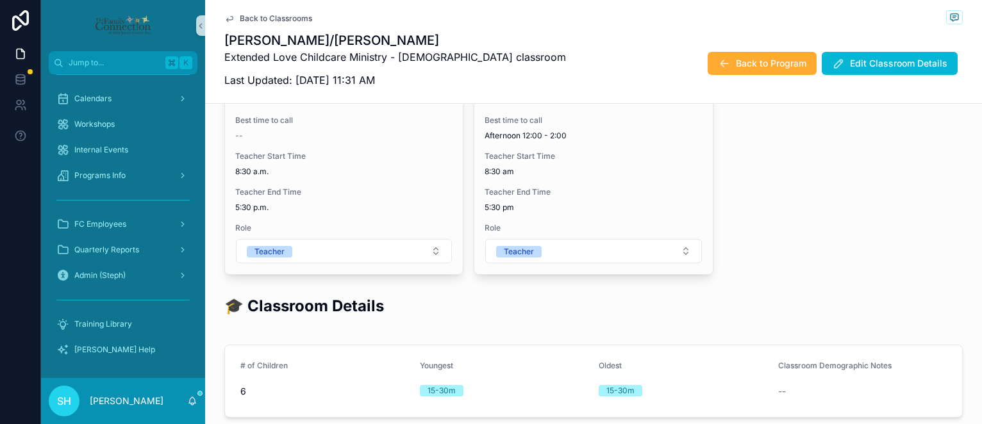
click at [305, 17] on span "Back to Classrooms" at bounding box center [276, 18] width 72 height 10
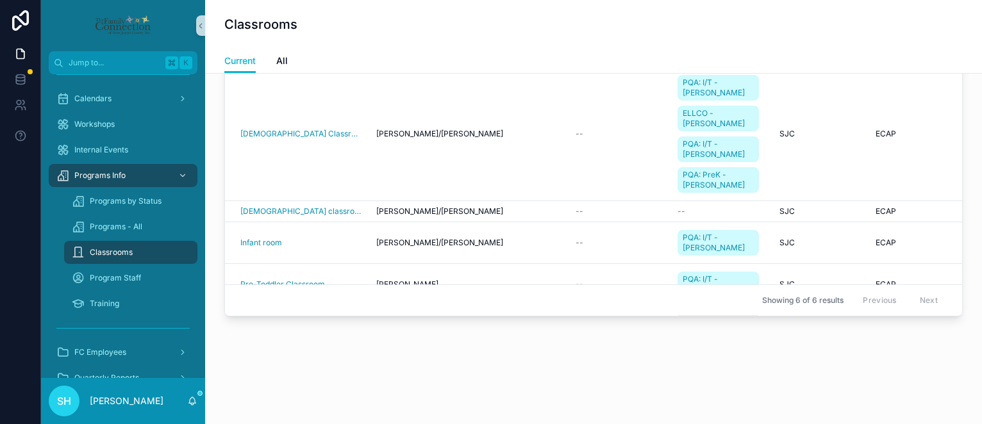
scroll to position [162, 0]
click at [276, 133] on span "[DEMOGRAPHIC_DATA] Classroom" at bounding box center [300, 134] width 120 height 10
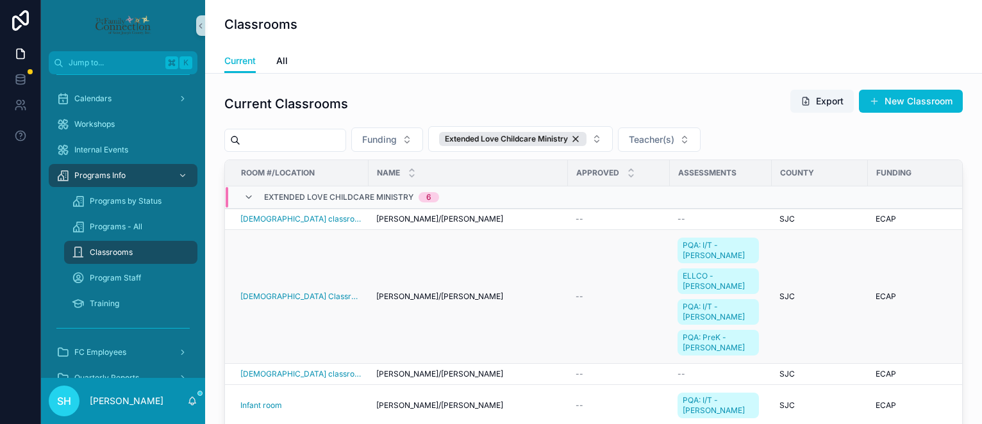
click at [397, 297] on span "[PERSON_NAME]/[PERSON_NAME]" at bounding box center [439, 297] width 127 height 10
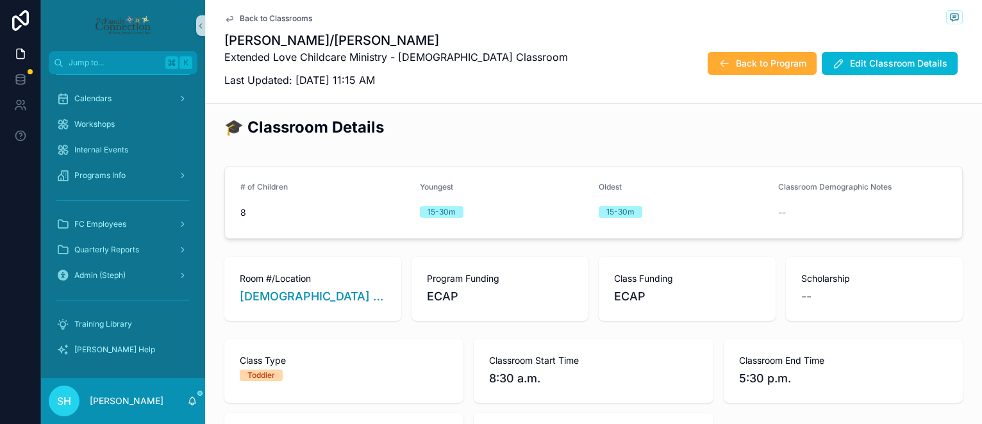
scroll to position [199, 0]
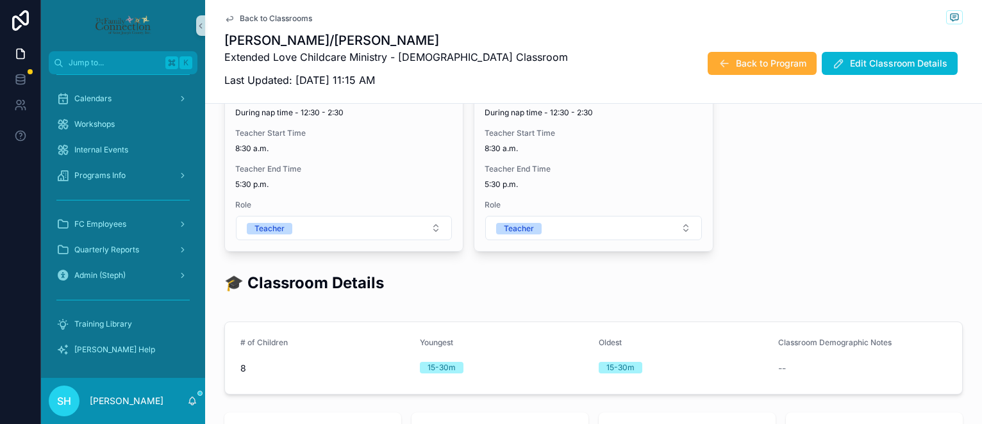
click at [281, 20] on span "Back to Classrooms" at bounding box center [276, 18] width 72 height 10
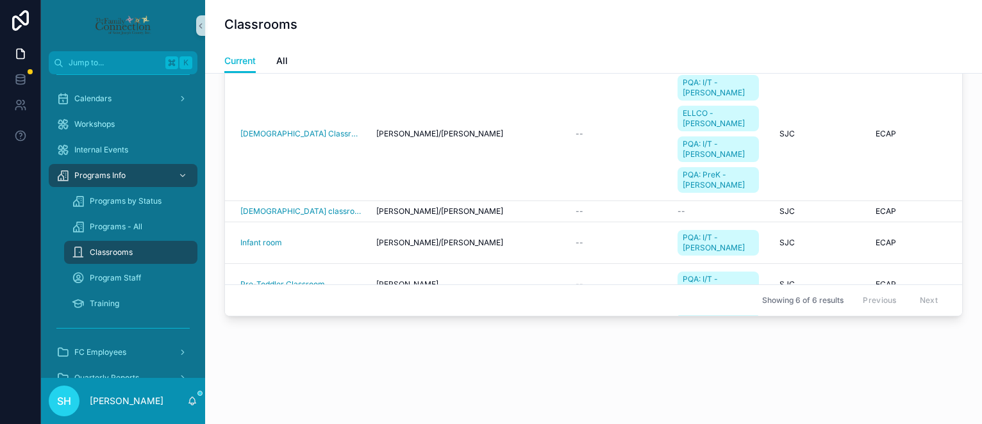
scroll to position [162, 0]
click at [417, 240] on span "[PERSON_NAME]/[PERSON_NAME]" at bounding box center [439, 243] width 127 height 10
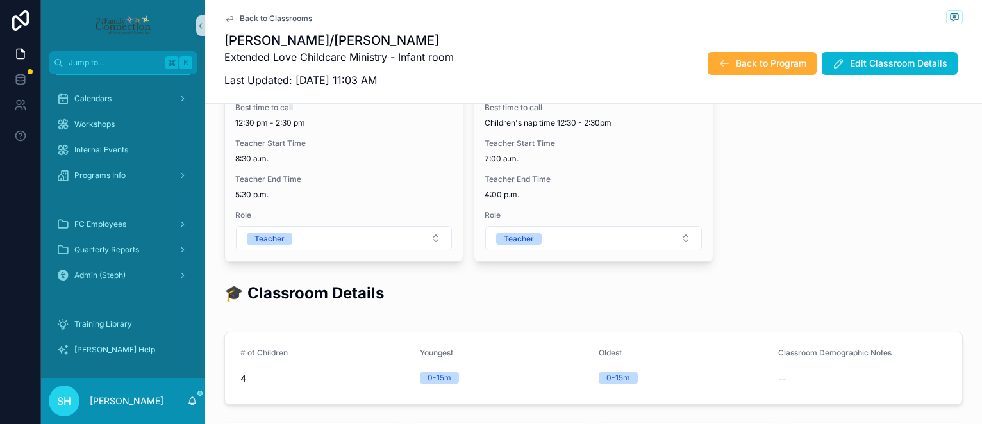
scroll to position [190, 0]
click at [248, 18] on span "Back to Classrooms" at bounding box center [276, 18] width 72 height 10
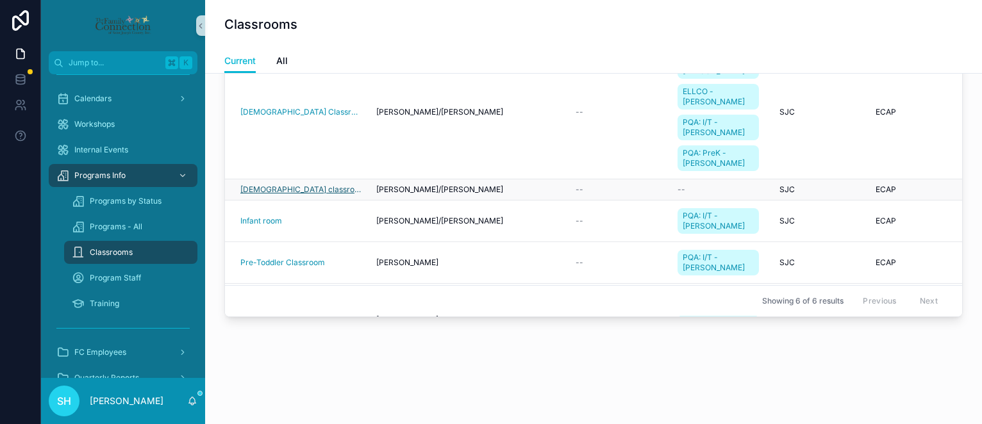
scroll to position [15, 0]
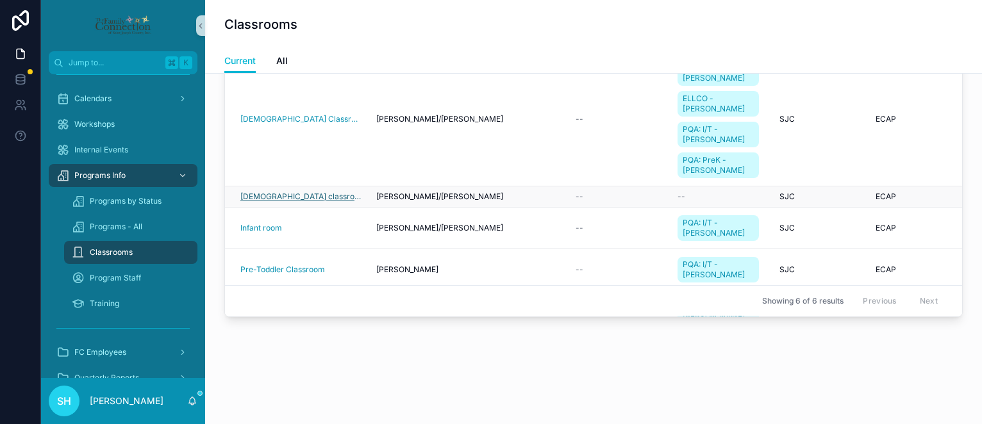
click at [285, 194] on span "[DEMOGRAPHIC_DATA] classroom" at bounding box center [300, 197] width 120 height 10
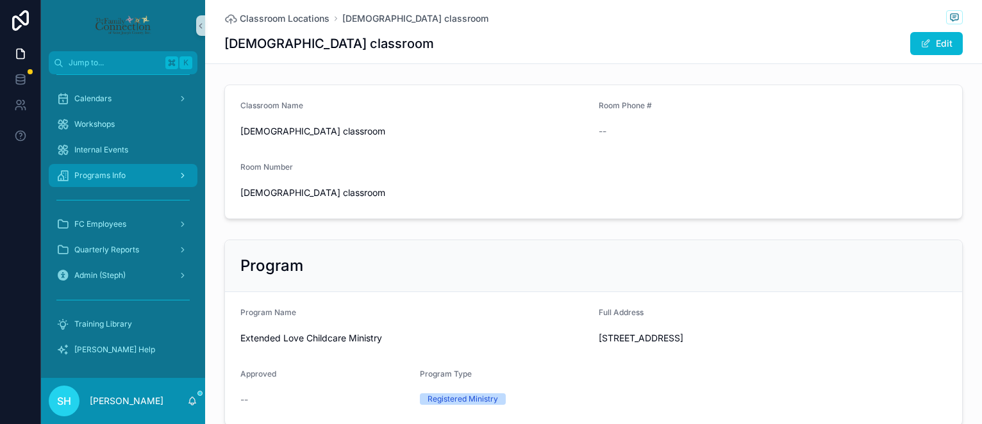
click at [111, 178] on span "Programs Info" at bounding box center [99, 175] width 51 height 10
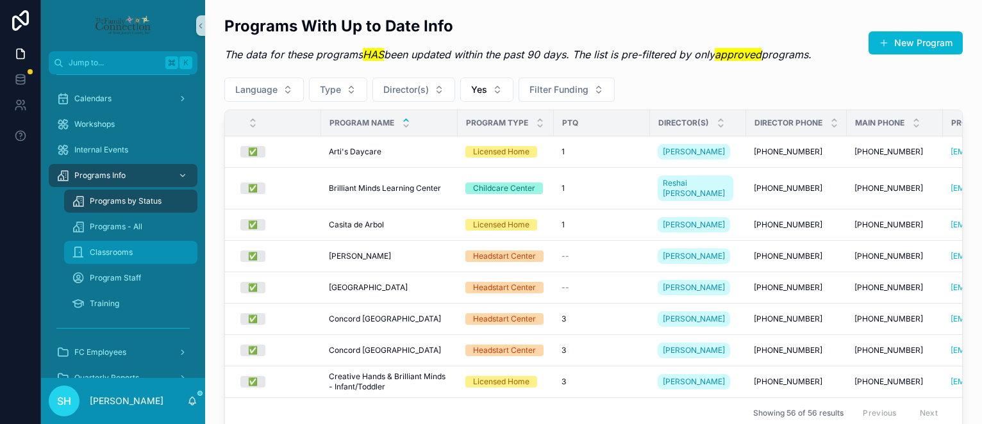
click at [115, 252] on span "Classrooms" at bounding box center [111, 252] width 43 height 10
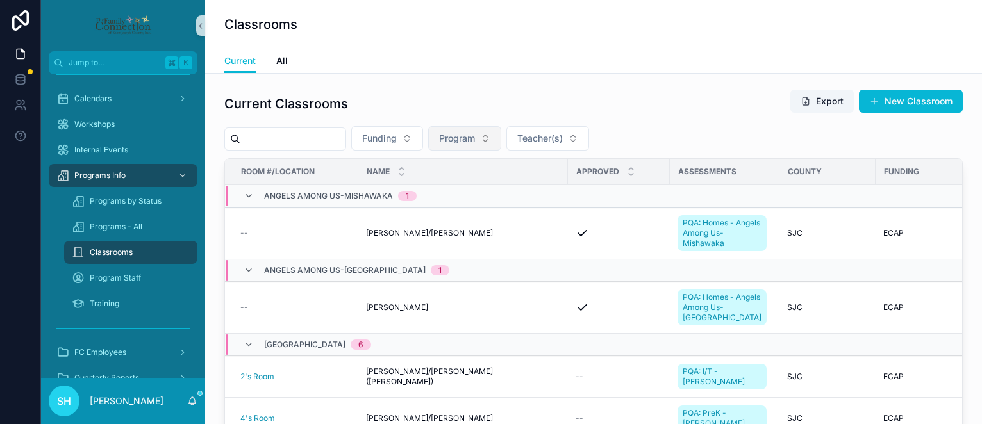
click at [475, 133] on span "Program" at bounding box center [457, 138] width 36 height 13
type input "****"
click at [480, 195] on span "[GEOGRAPHIC_DATA]" at bounding box center [452, 190] width 92 height 13
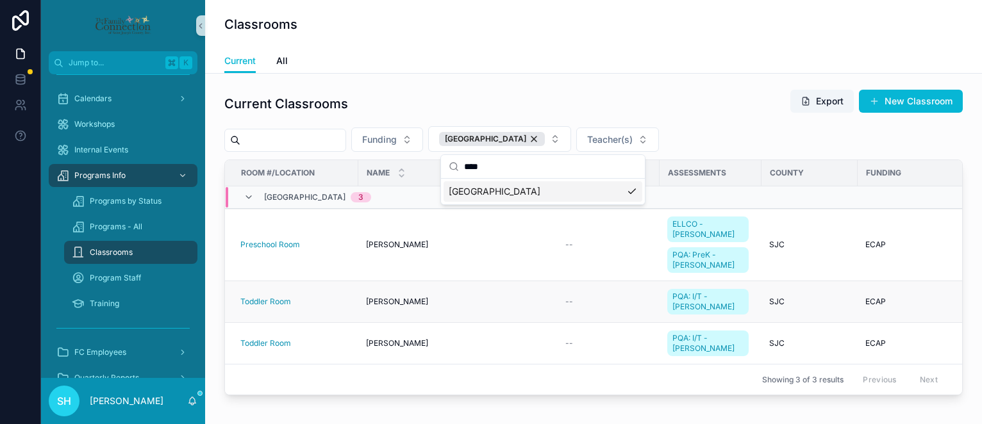
click at [381, 307] on span "[PERSON_NAME]" at bounding box center [397, 302] width 62 height 10
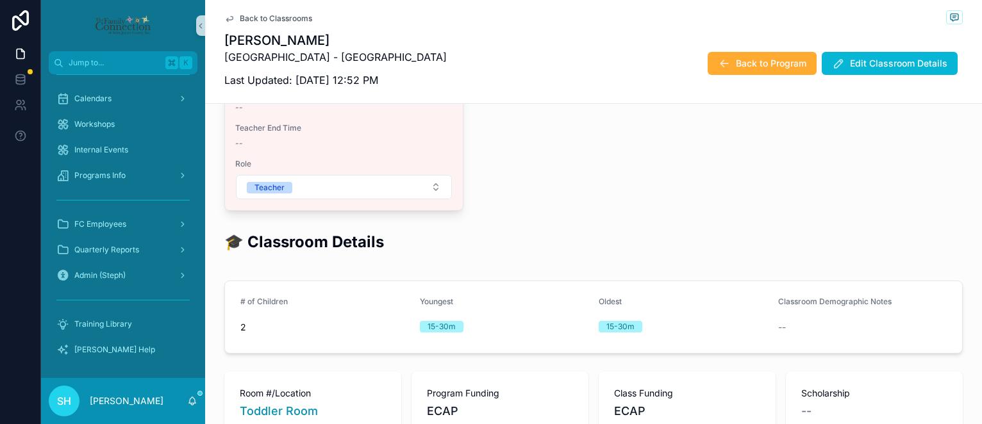
scroll to position [240, 0]
click at [247, 21] on span "Back to Classrooms" at bounding box center [276, 18] width 72 height 10
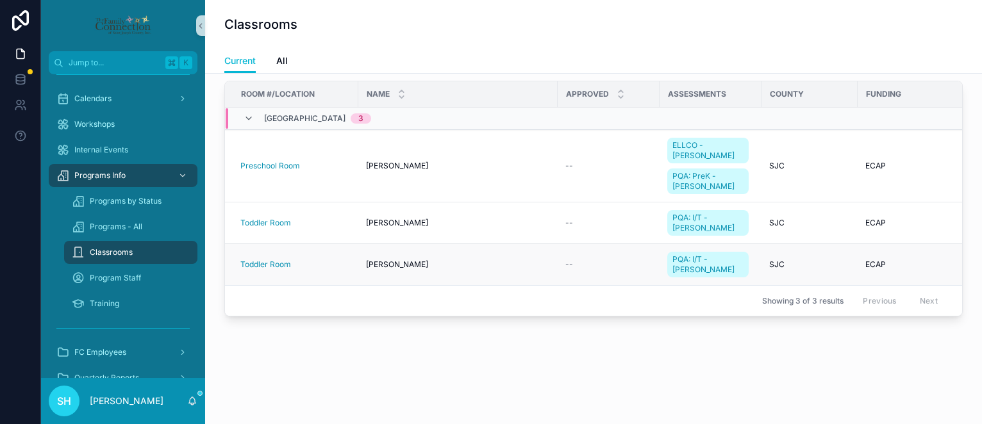
click at [386, 265] on span "[PERSON_NAME]" at bounding box center [397, 265] width 62 height 10
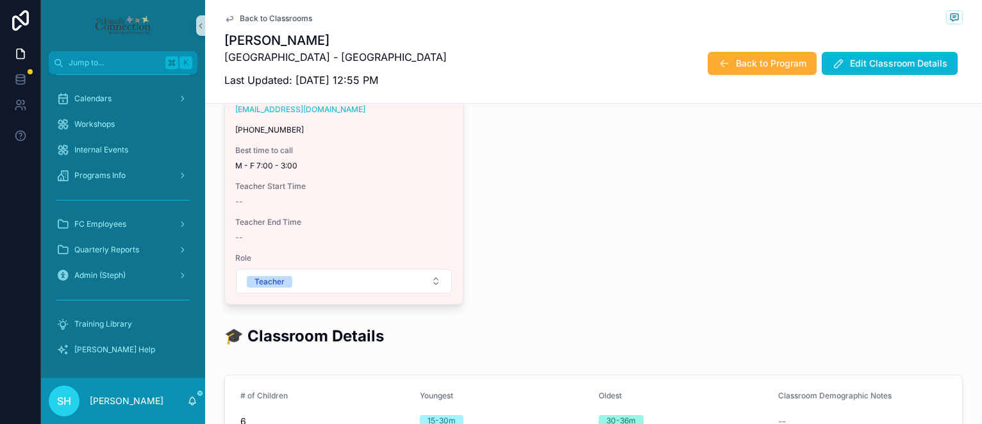
scroll to position [147, 0]
click at [281, 17] on span "Back to Classrooms" at bounding box center [276, 18] width 72 height 10
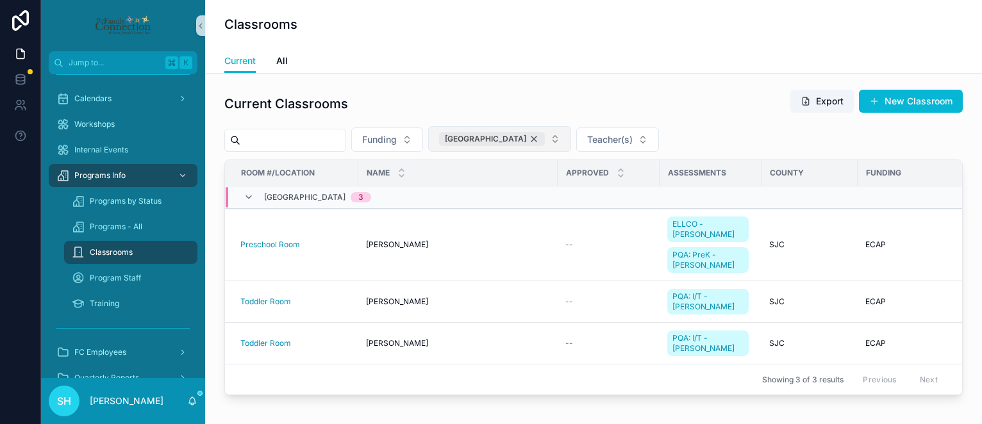
click at [526, 140] on span "[GEOGRAPHIC_DATA]" at bounding box center [485, 139] width 81 height 10
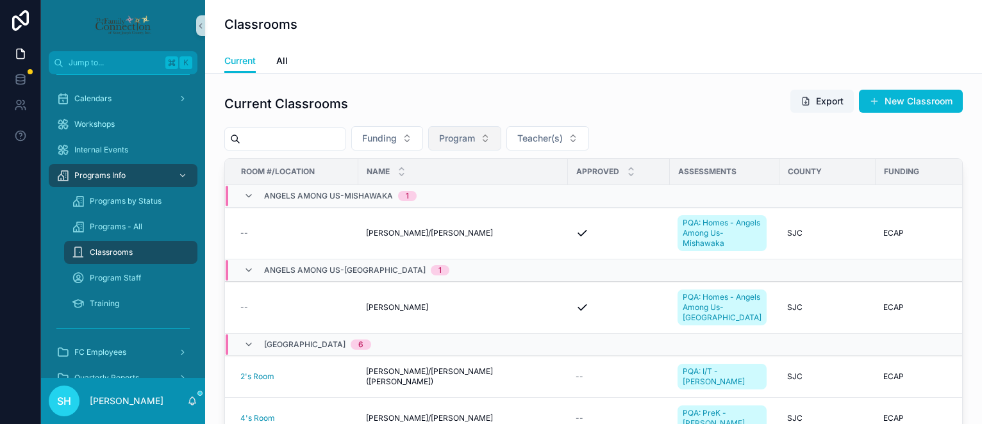
click at [499, 137] on button "Program" at bounding box center [464, 138] width 73 height 24
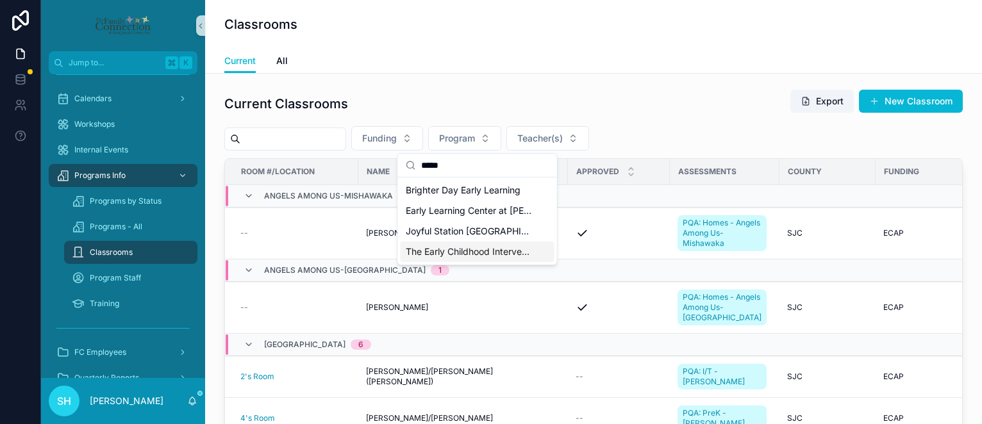
type input "*****"
click at [471, 254] on span "The Early Childhood Intervention Center" at bounding box center [470, 251] width 128 height 13
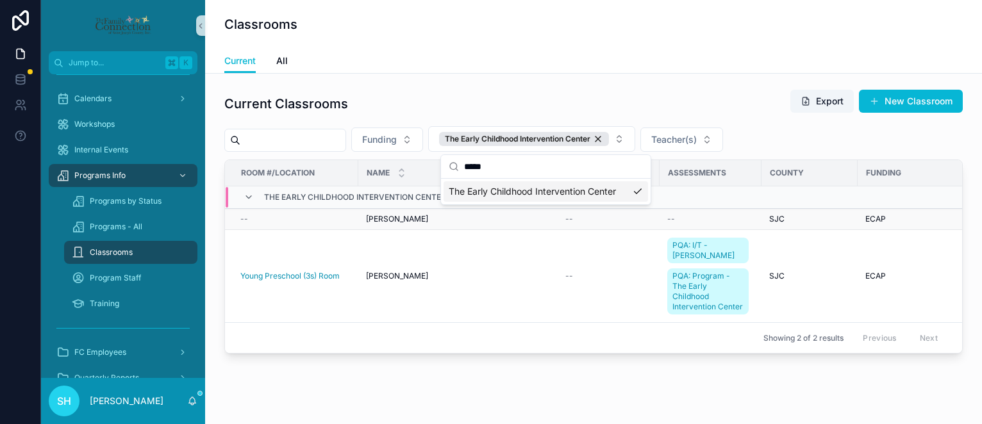
click at [389, 218] on span "[PERSON_NAME]" at bounding box center [397, 219] width 62 height 10
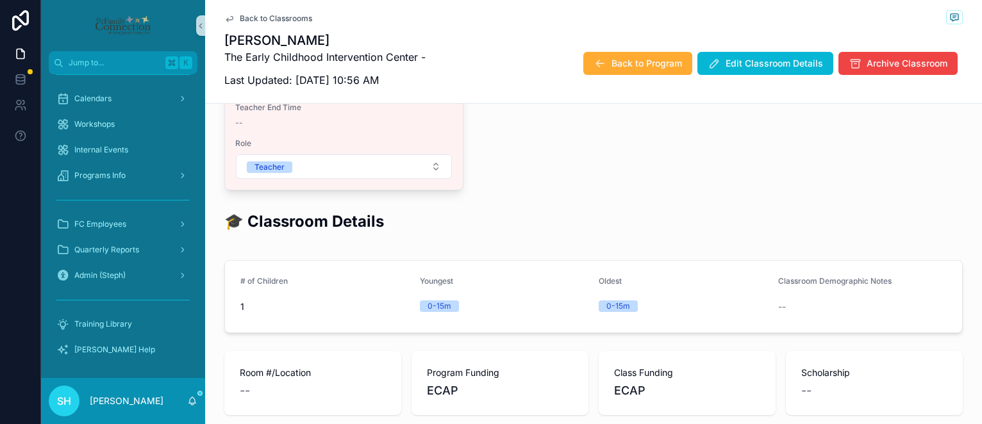
scroll to position [357, 0]
click at [246, 17] on span "Back to Classrooms" at bounding box center [276, 18] width 72 height 10
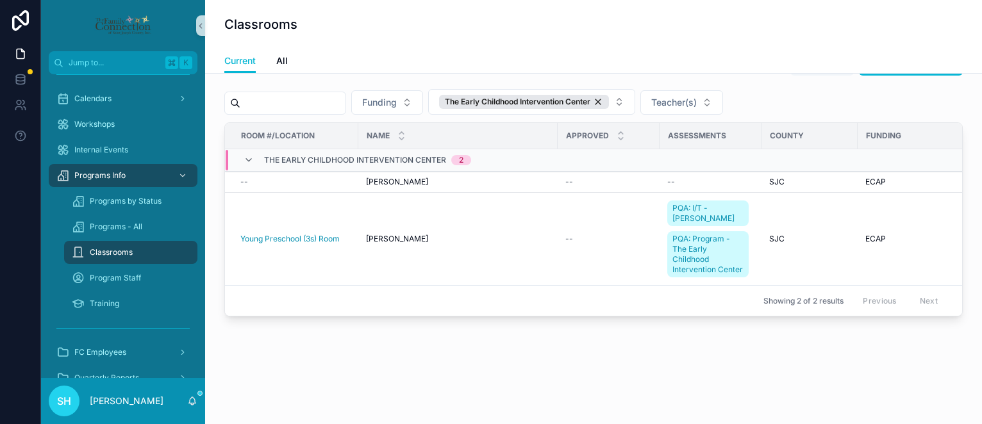
scroll to position [37, 0]
click at [387, 238] on span "[PERSON_NAME]" at bounding box center [397, 239] width 62 height 10
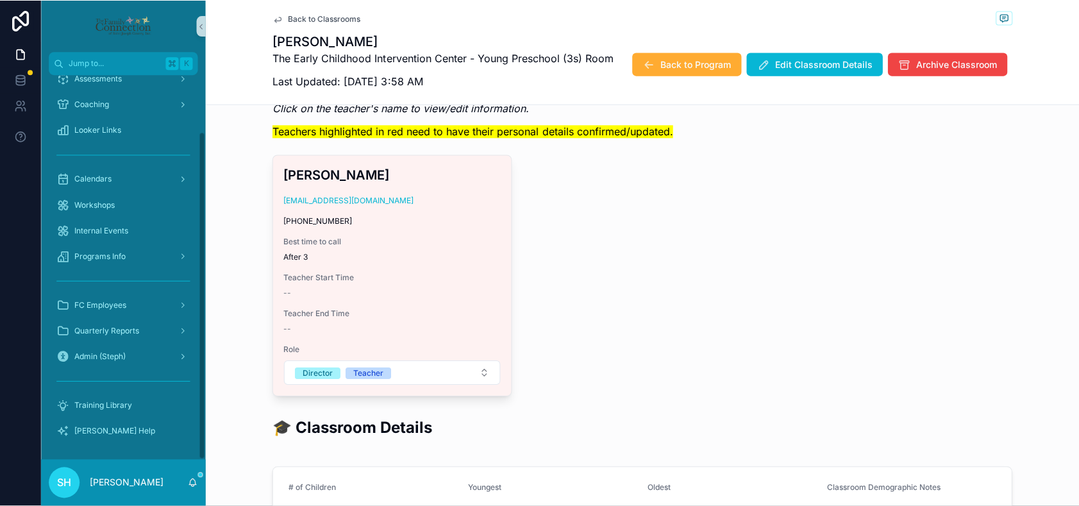
scroll to position [63, 0]
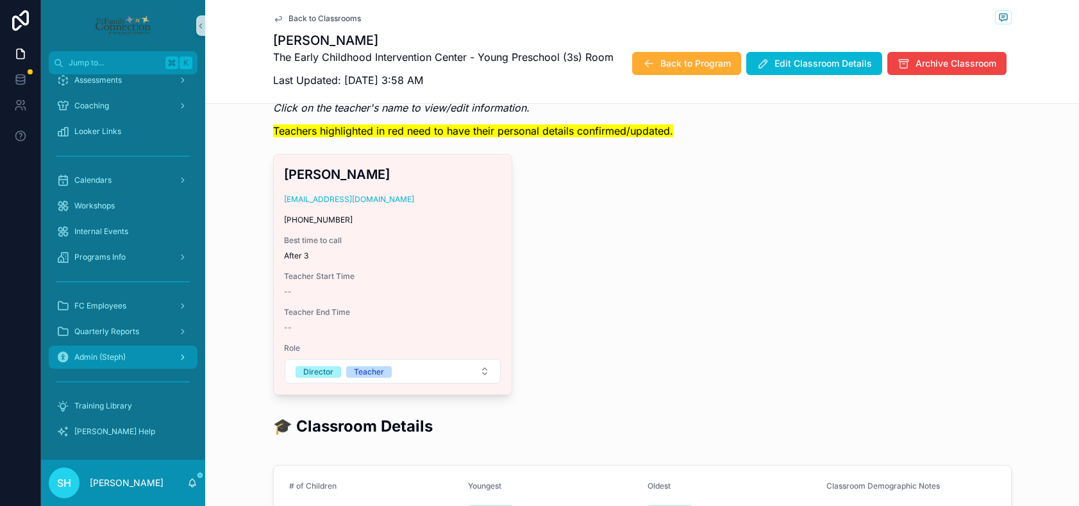
click at [101, 359] on span "Admin (Steph)" at bounding box center [99, 357] width 51 height 10
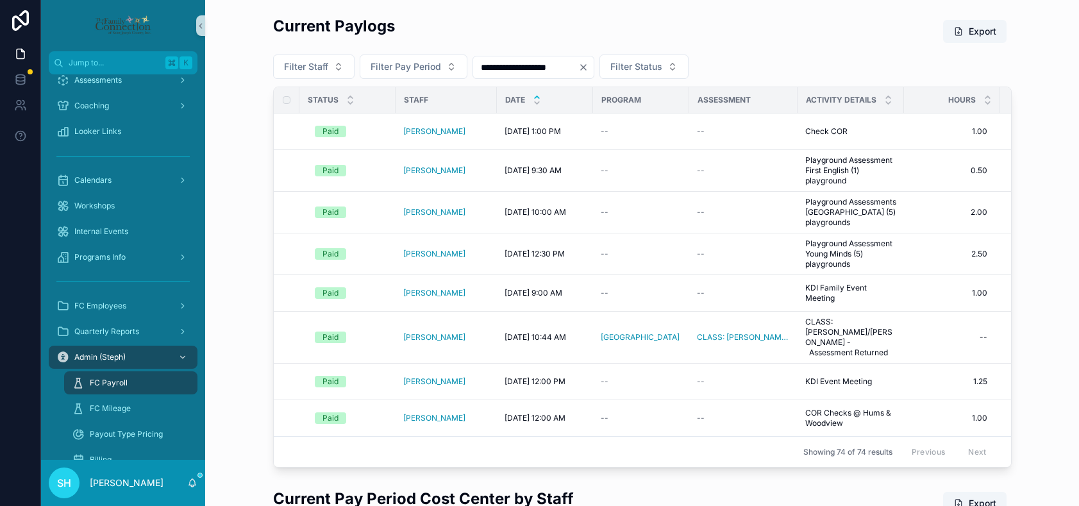
click at [108, 383] on span "FC Payroll" at bounding box center [109, 382] width 38 height 10
click at [103, 210] on span "Workshops" at bounding box center [94, 206] width 40 height 10
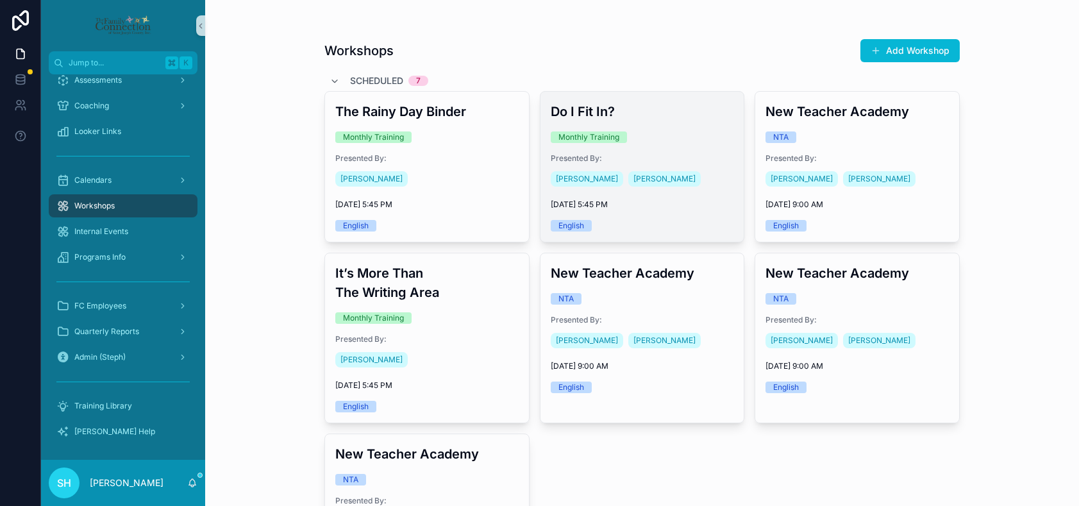
click at [652, 151] on div "Do I Fit In? Monthly Training Presented By: [PERSON_NAME] [PERSON_NAME] [DATE] …" at bounding box center [642, 167] width 204 height 150
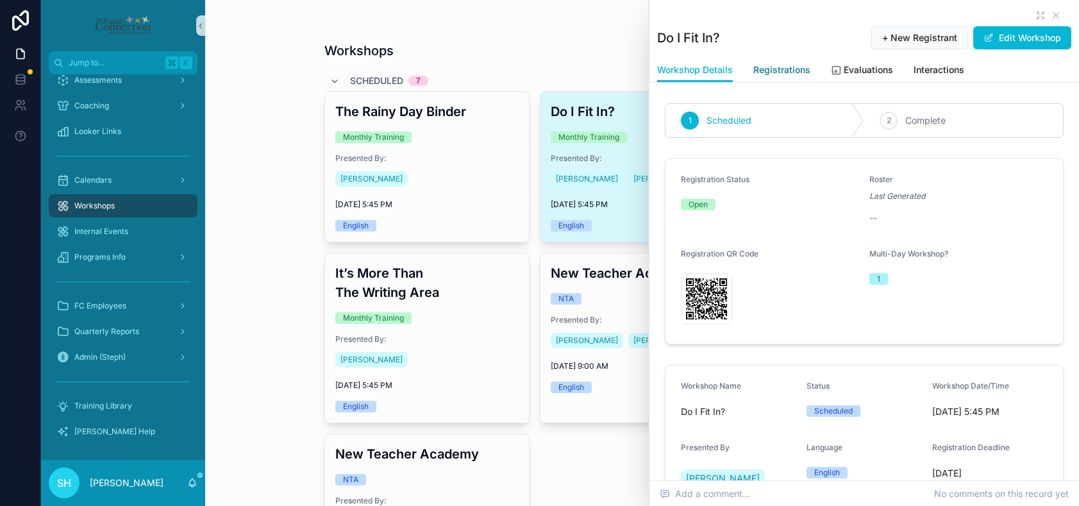
click at [674, 68] on span "Registrations" at bounding box center [781, 69] width 57 height 13
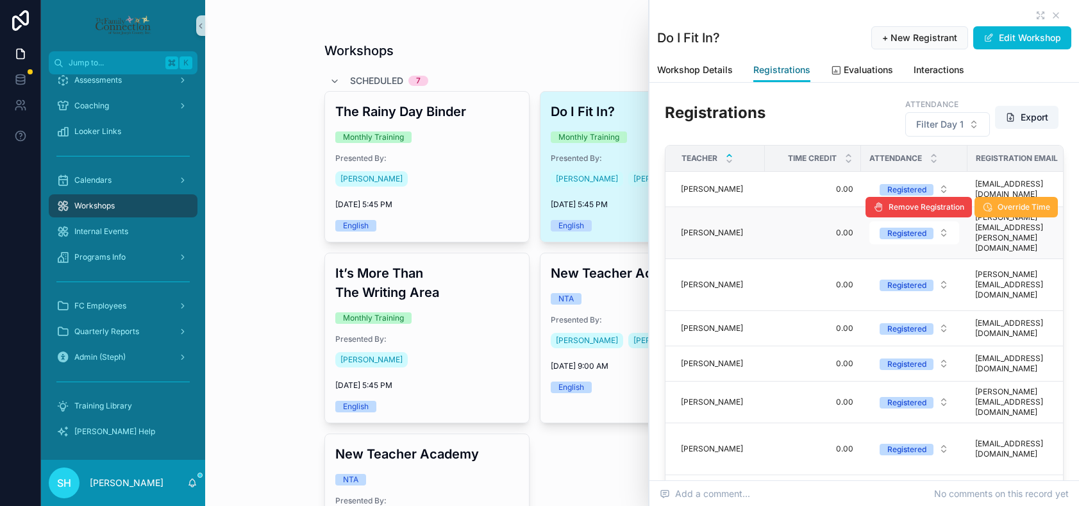
scroll to position [45, 0]
